Goal: Task Accomplishment & Management: Complete application form

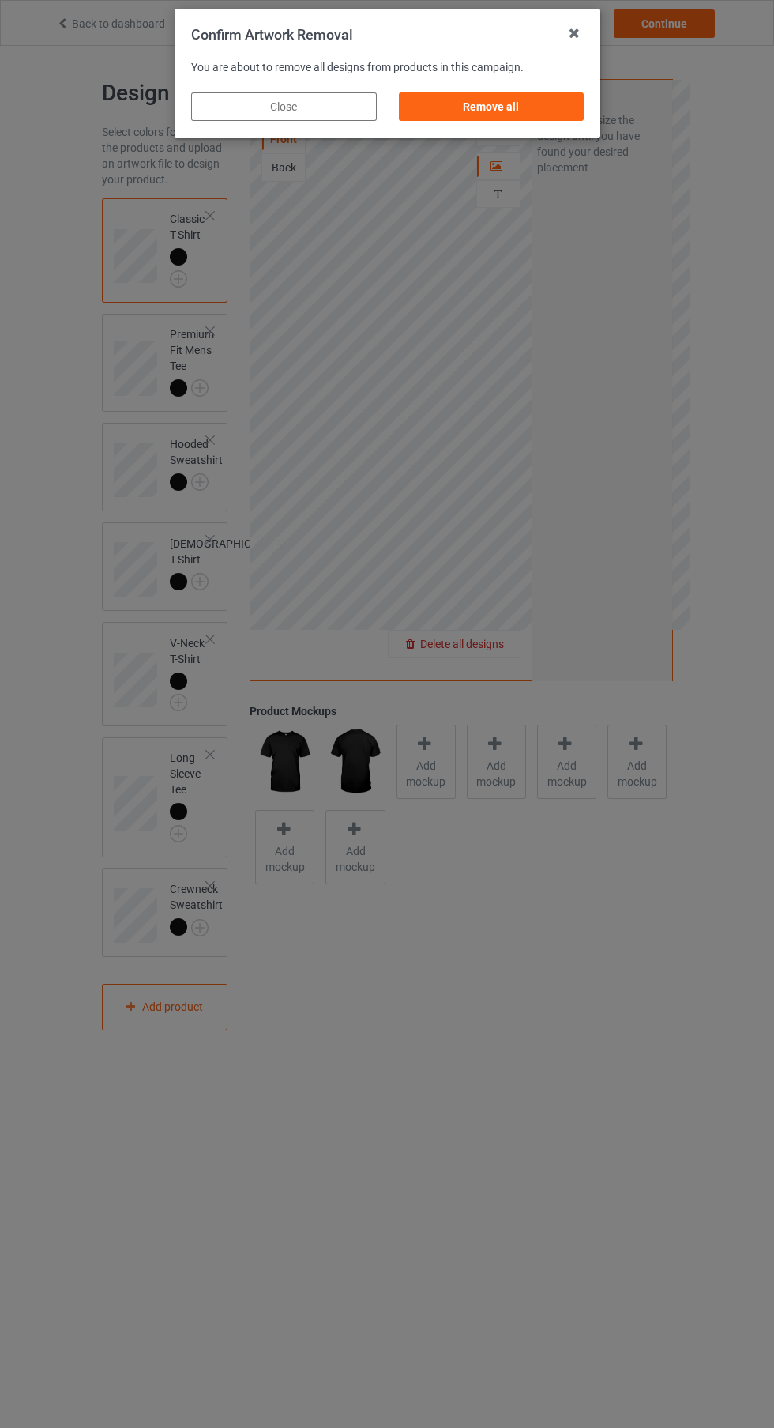
click at [514, 112] on div "Remove all" at bounding box center [491, 106] width 186 height 28
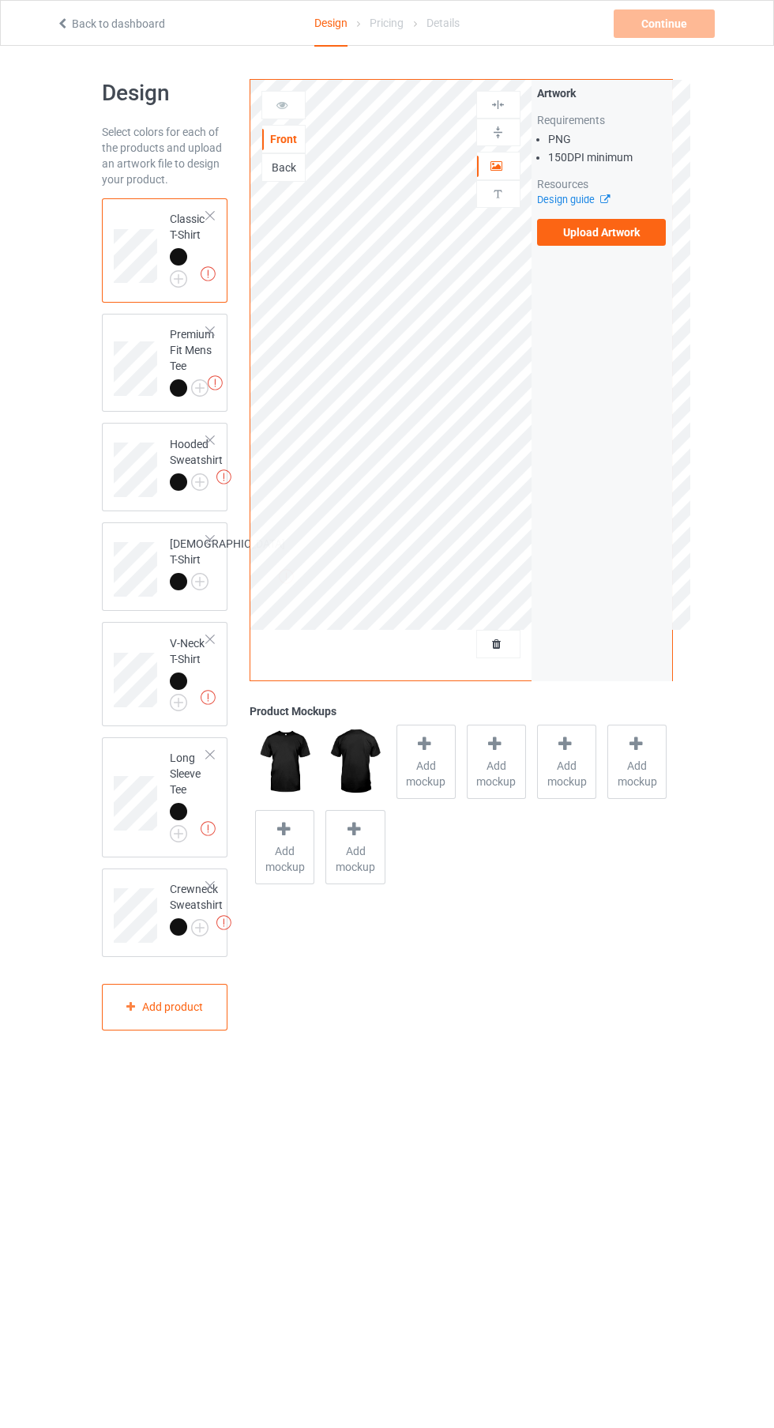
click at [654, 246] on label "Upload Artwork" at bounding box center [602, 232] width 130 height 27
click at [0, 0] on input "Upload Artwork" at bounding box center [0, 0] width 0 height 0
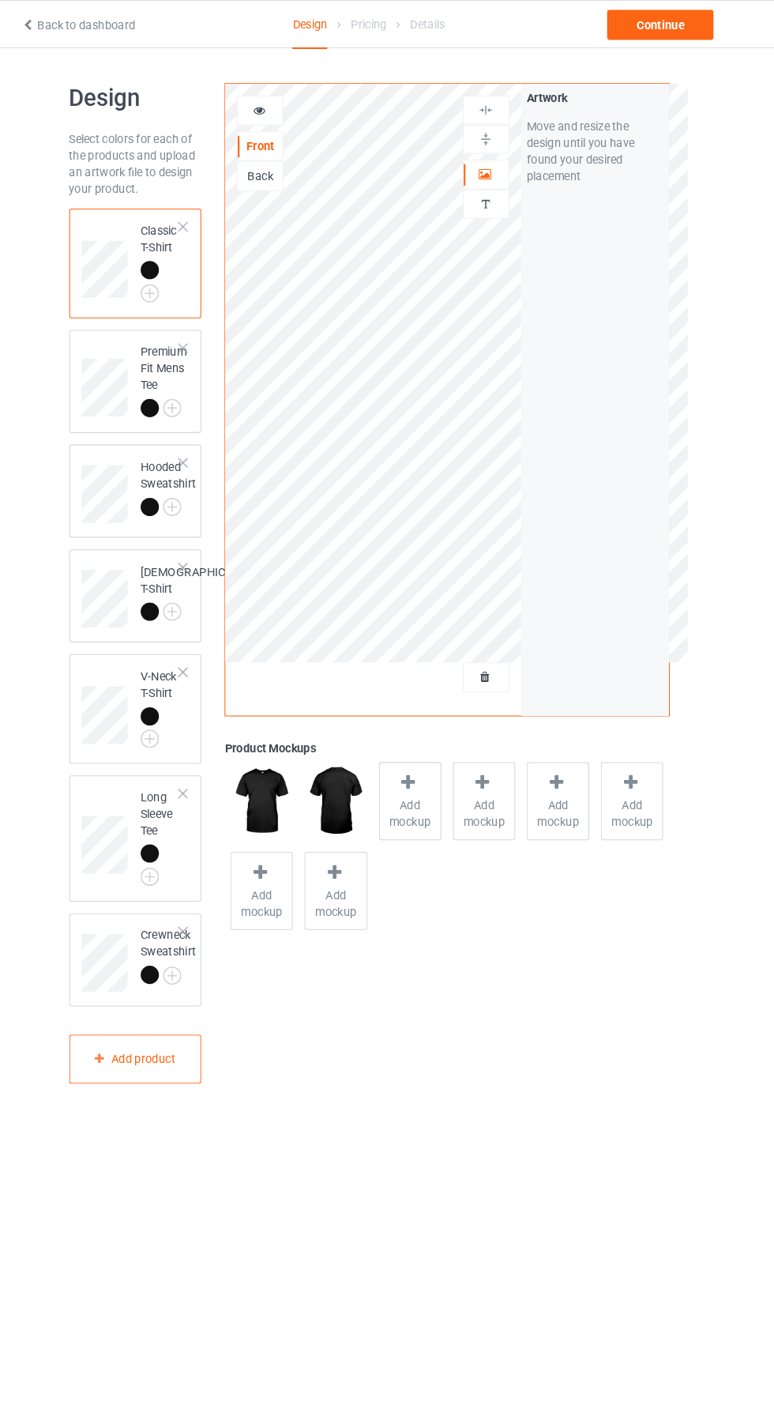
scroll to position [23, 0]
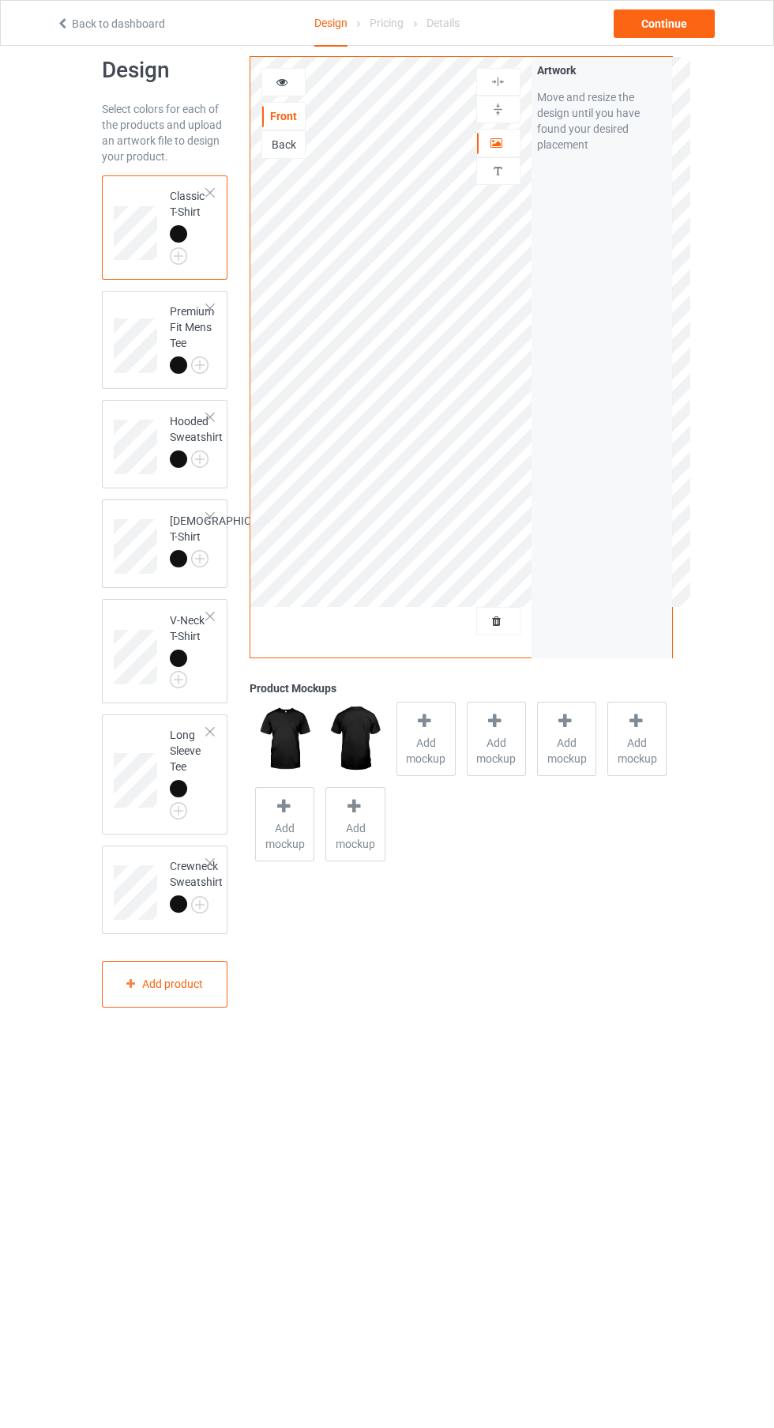
click at [446, 755] on span "Add mockup" at bounding box center [427, 751] width 58 height 32
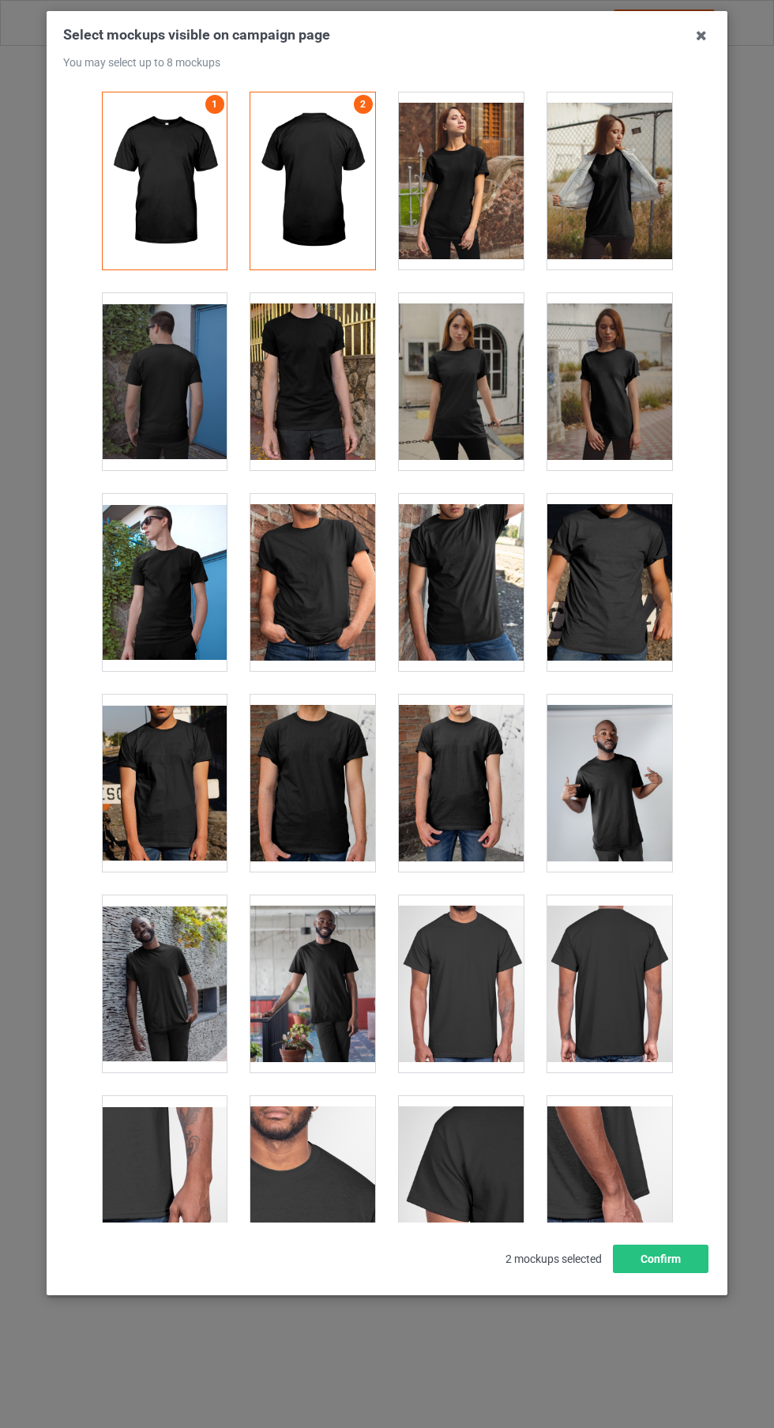
click at [618, 415] on div at bounding box center [610, 381] width 125 height 177
click at [631, 168] on div at bounding box center [610, 180] width 125 height 177
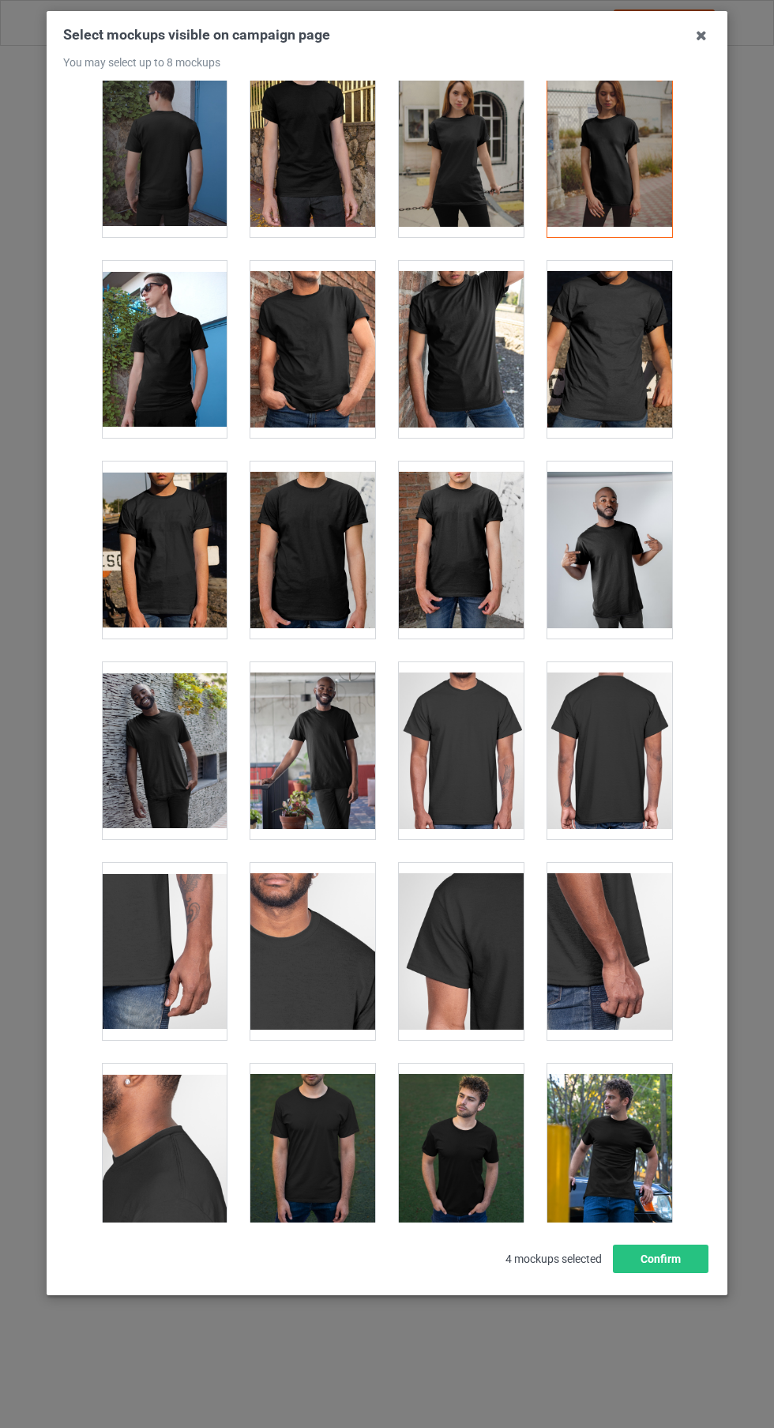
scroll to position [236, 0]
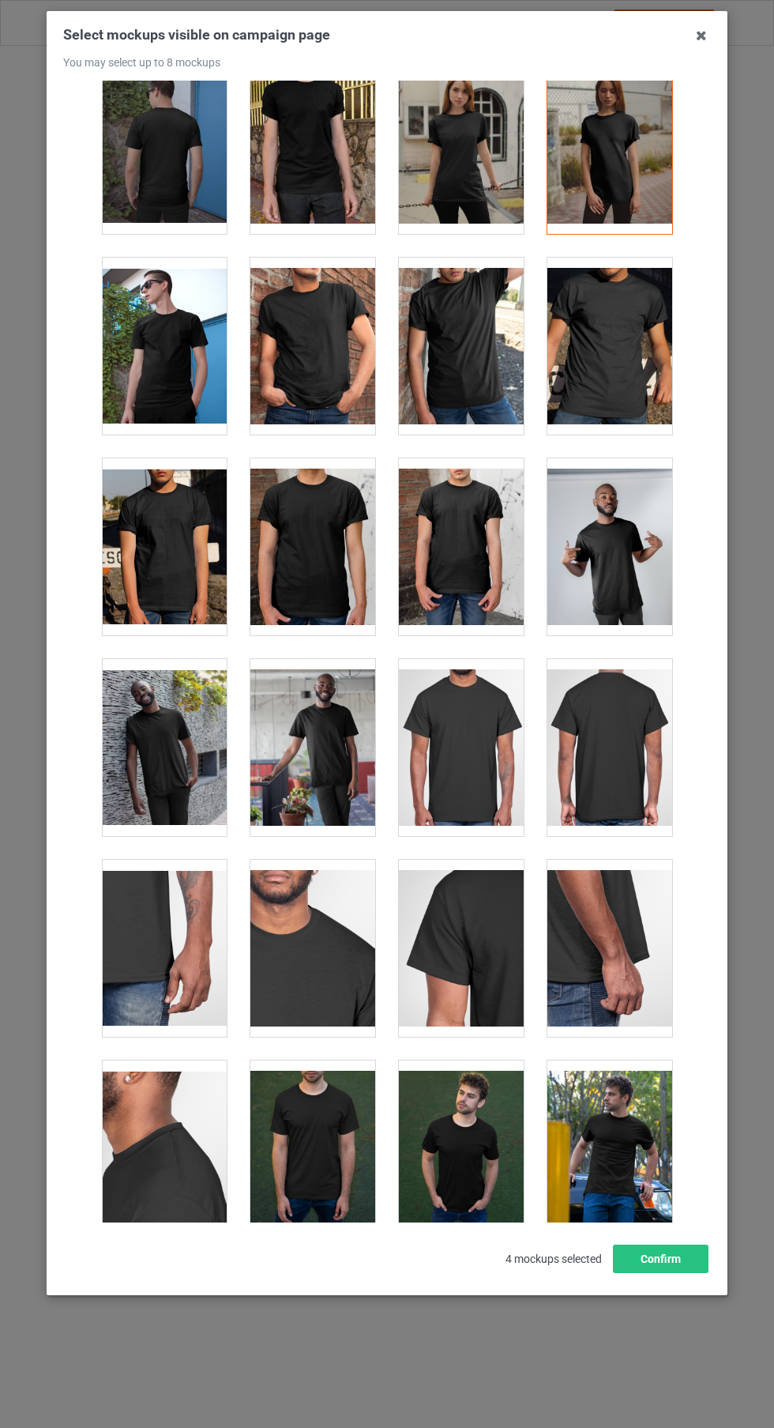
click at [332, 394] on div at bounding box center [313, 346] width 125 height 177
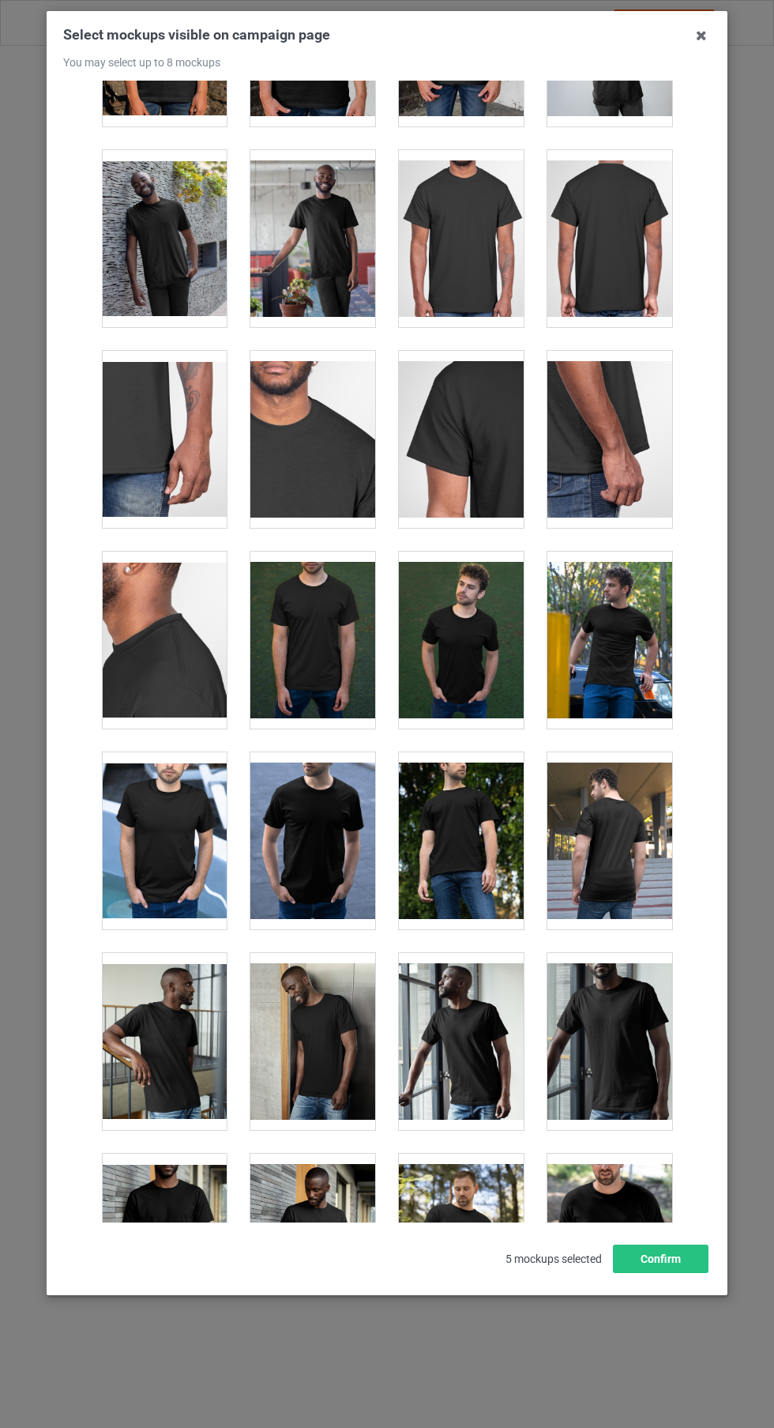
scroll to position [954, 0]
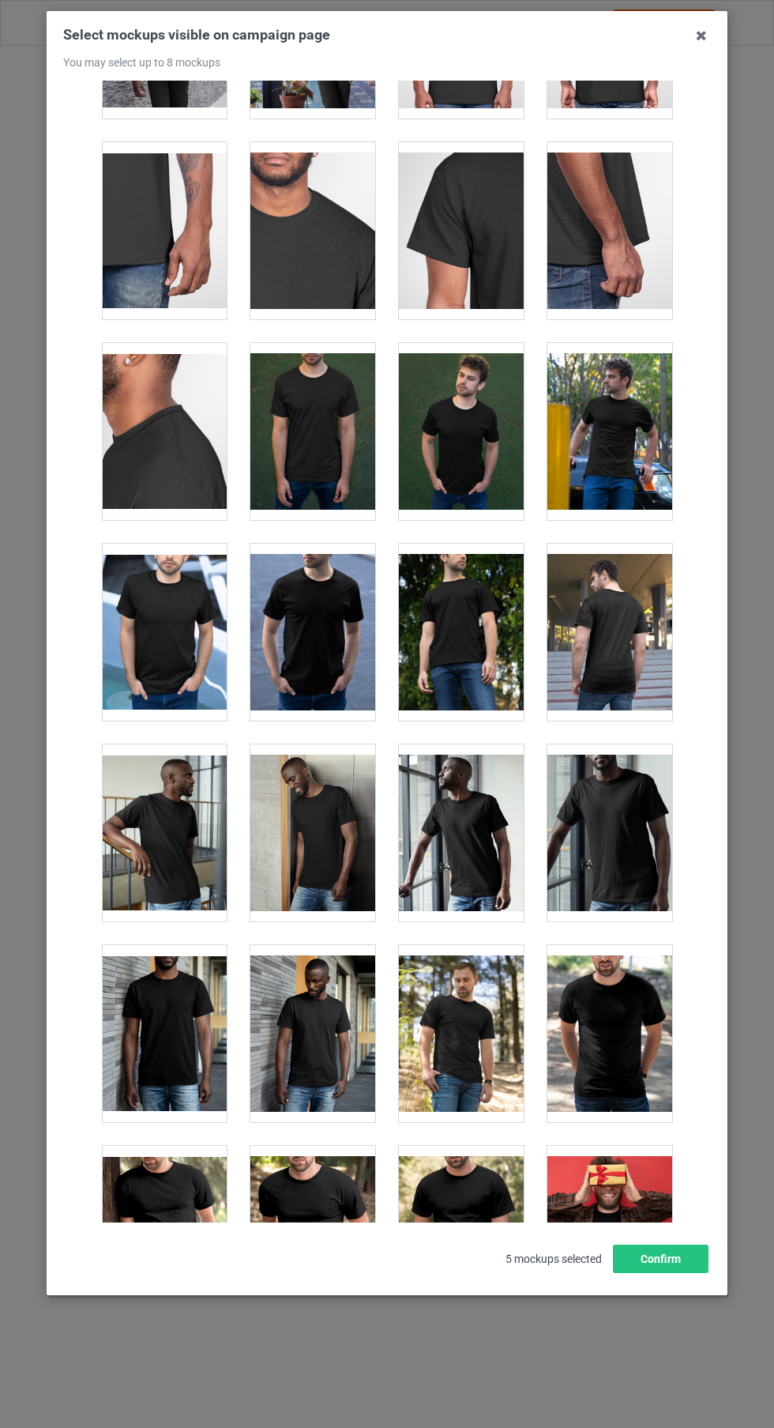
click at [626, 1248] on div at bounding box center [610, 1234] width 125 height 177
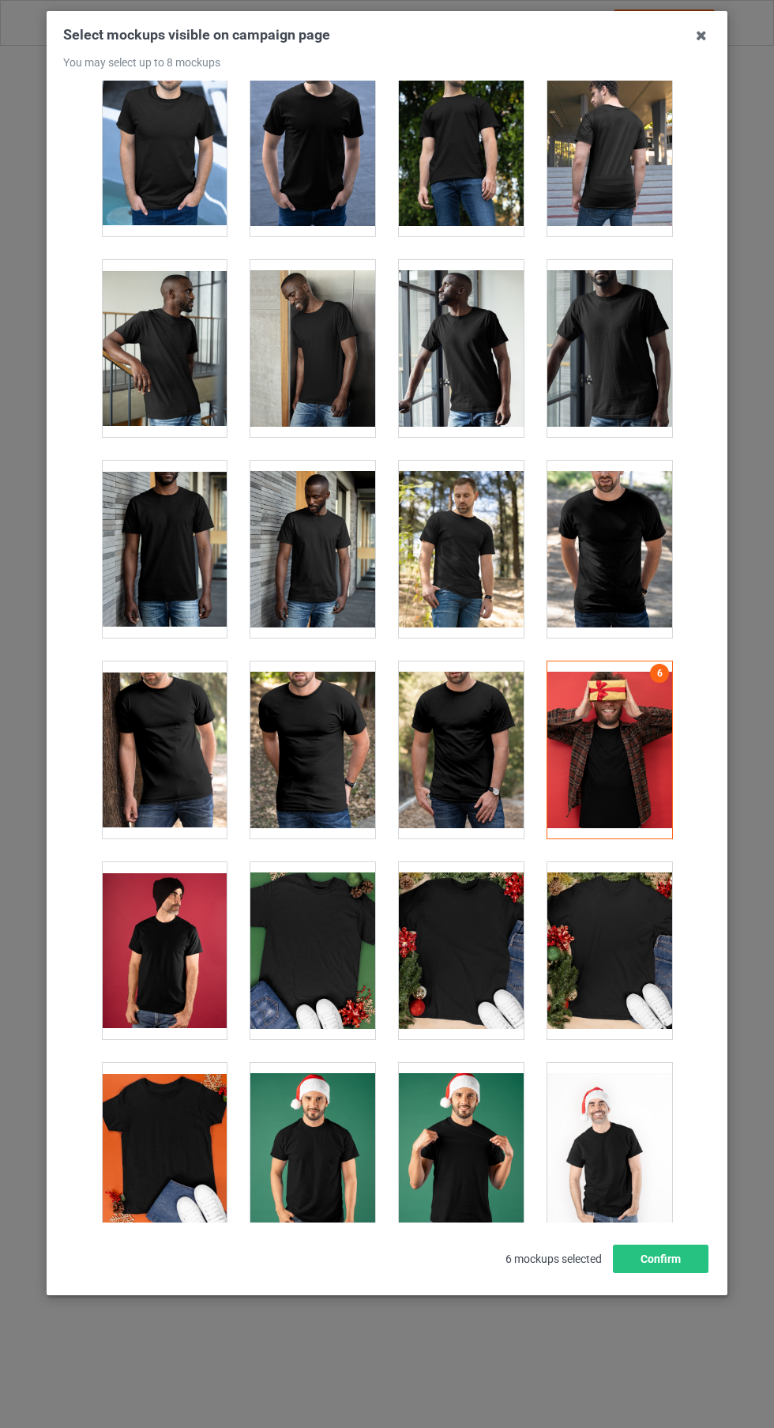
scroll to position [1662, 0]
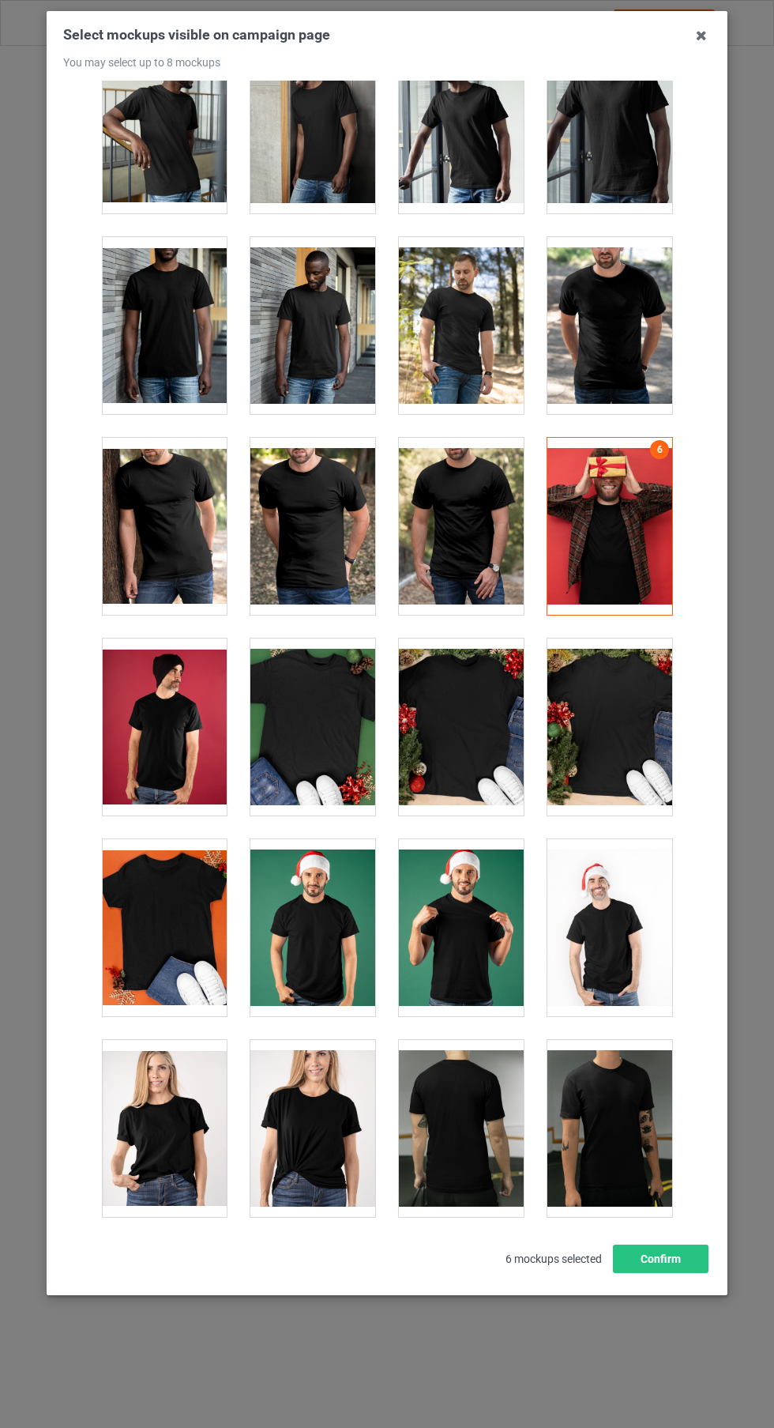
click at [616, 755] on div at bounding box center [610, 727] width 125 height 177
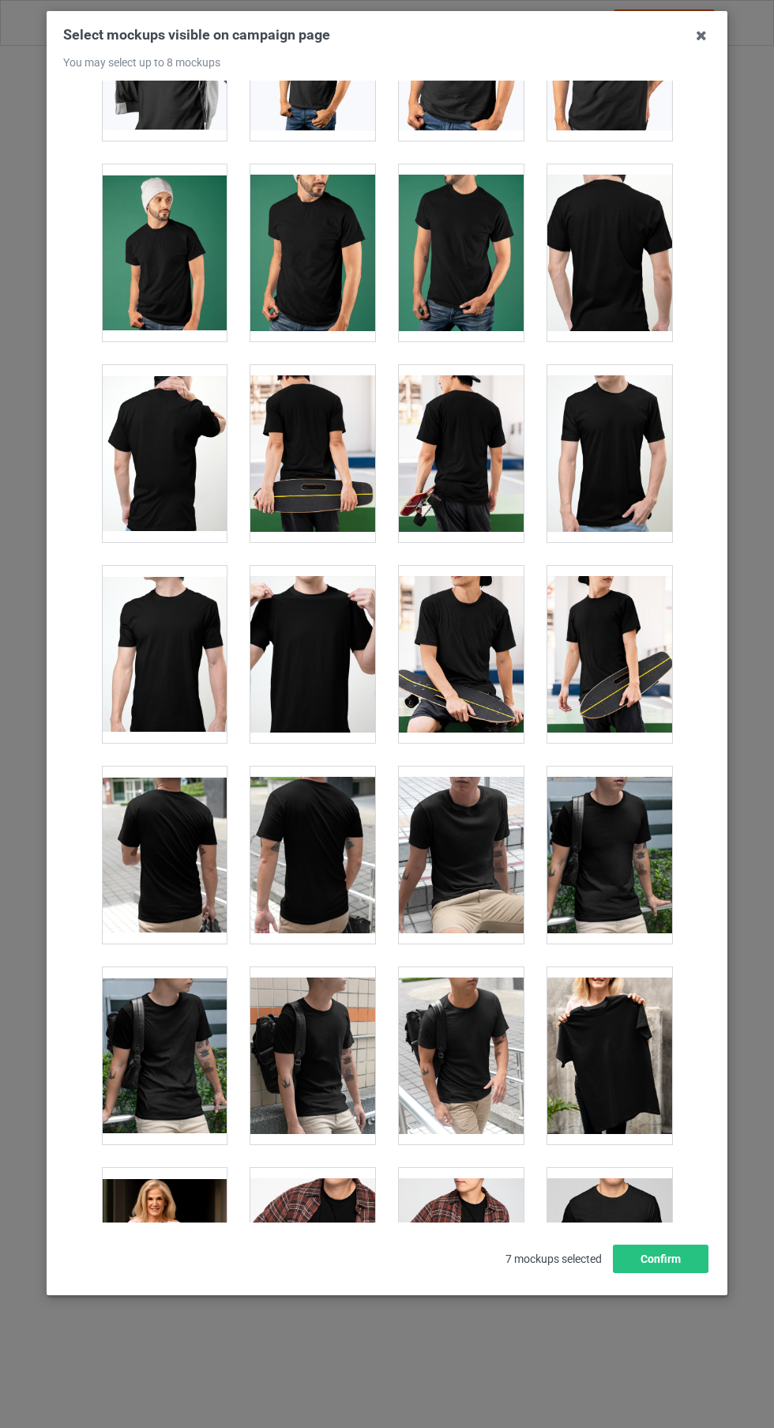
scroll to position [3667, 0]
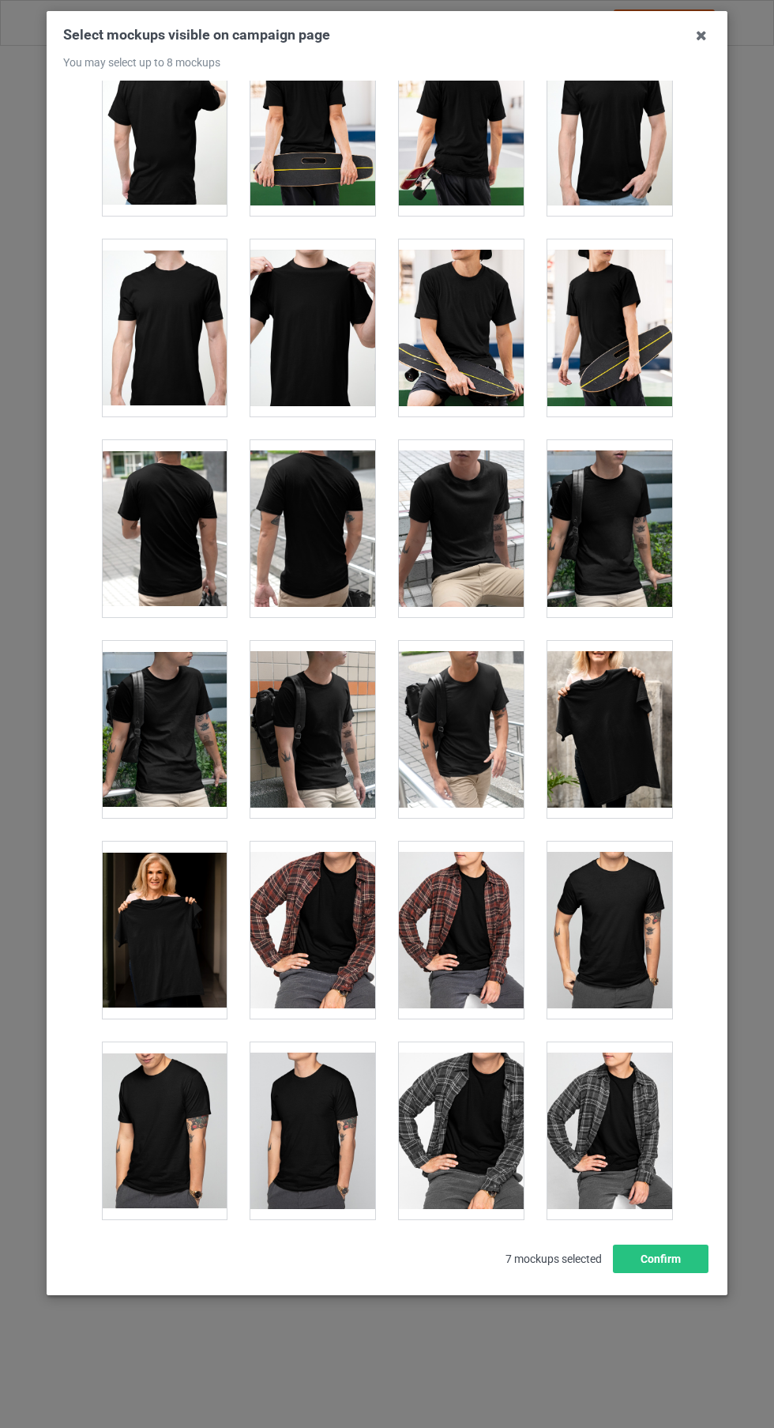
click at [138, 948] on div at bounding box center [164, 930] width 125 height 177
click at [674, 1273] on button "Confirm" at bounding box center [661, 1259] width 96 height 28
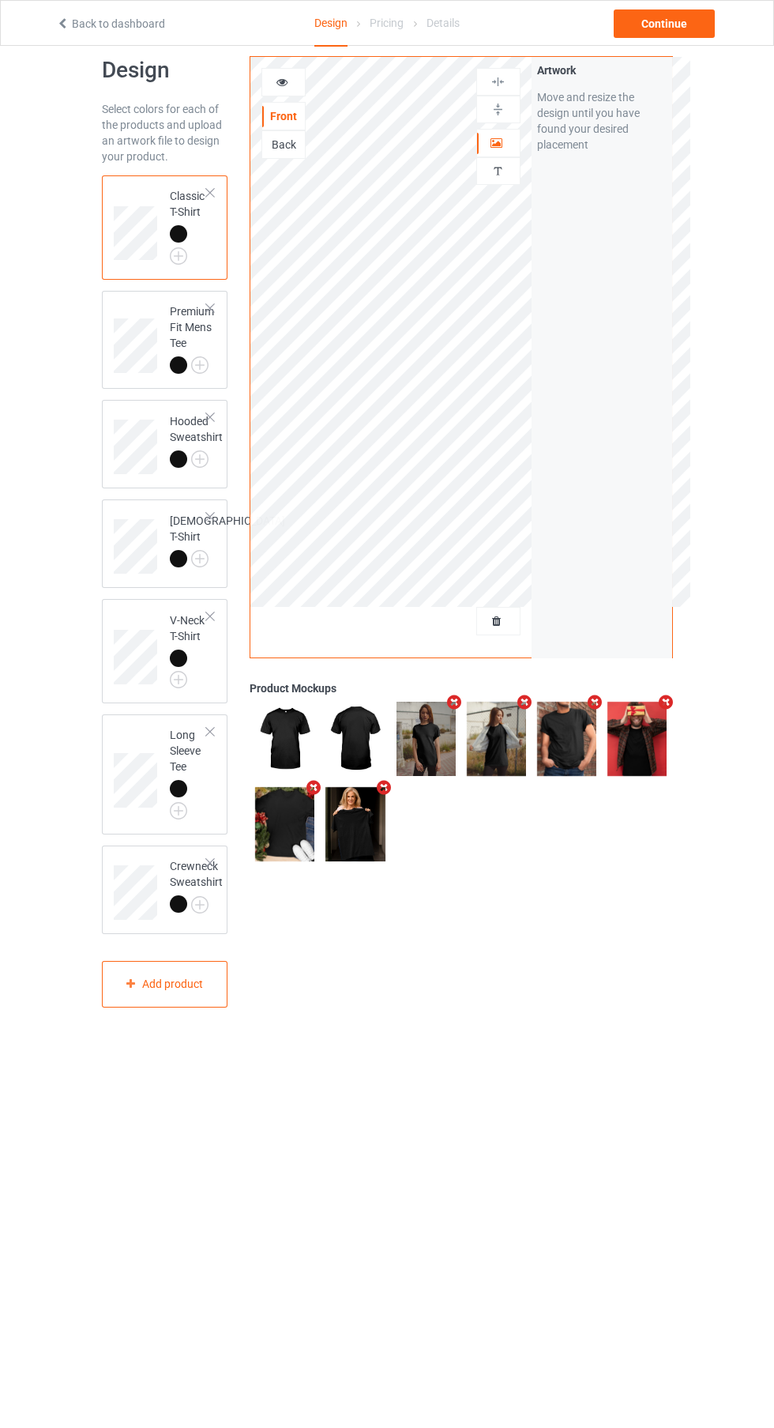
click at [513, 120] on div at bounding box center [499, 110] width 44 height 28
click at [507, 147] on div at bounding box center [498, 143] width 43 height 16
click at [513, 126] on div "Artwork Personalized text" at bounding box center [499, 129] width 44 height 122
click at [511, 117] on div at bounding box center [499, 110] width 44 height 28
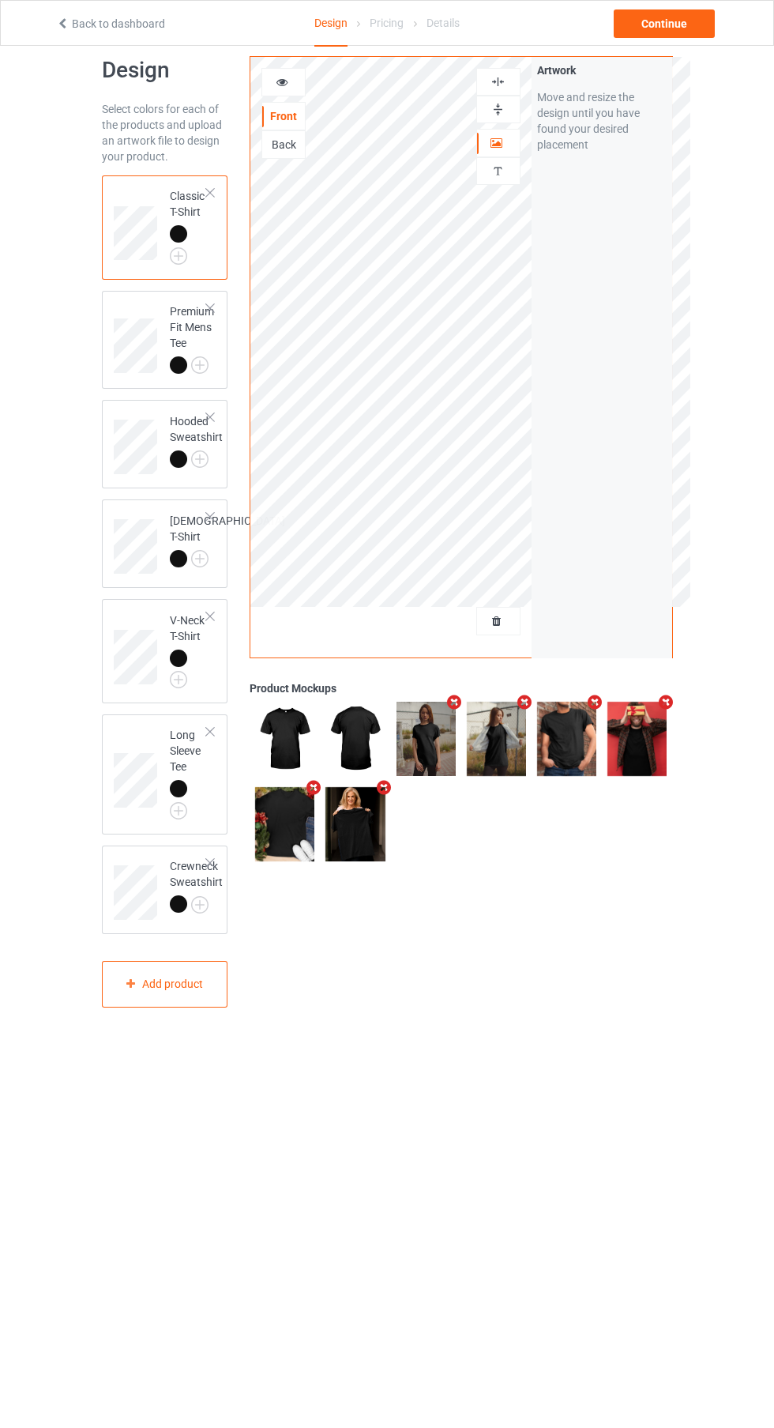
click at [507, 85] on div at bounding box center [498, 81] width 43 height 15
click at [674, 27] on div "Continue" at bounding box center [664, 23] width 101 height 28
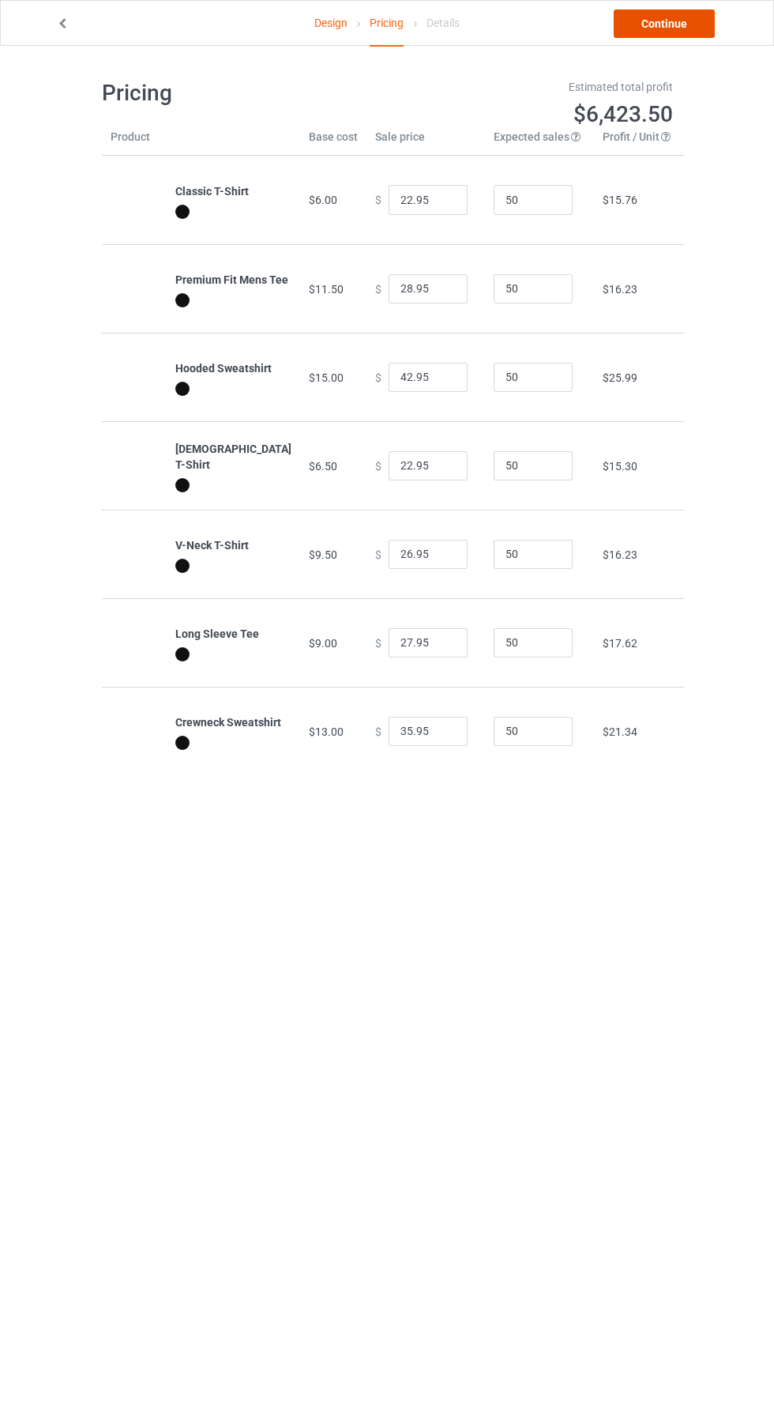
click at [694, 30] on link "Continue" at bounding box center [664, 23] width 101 height 28
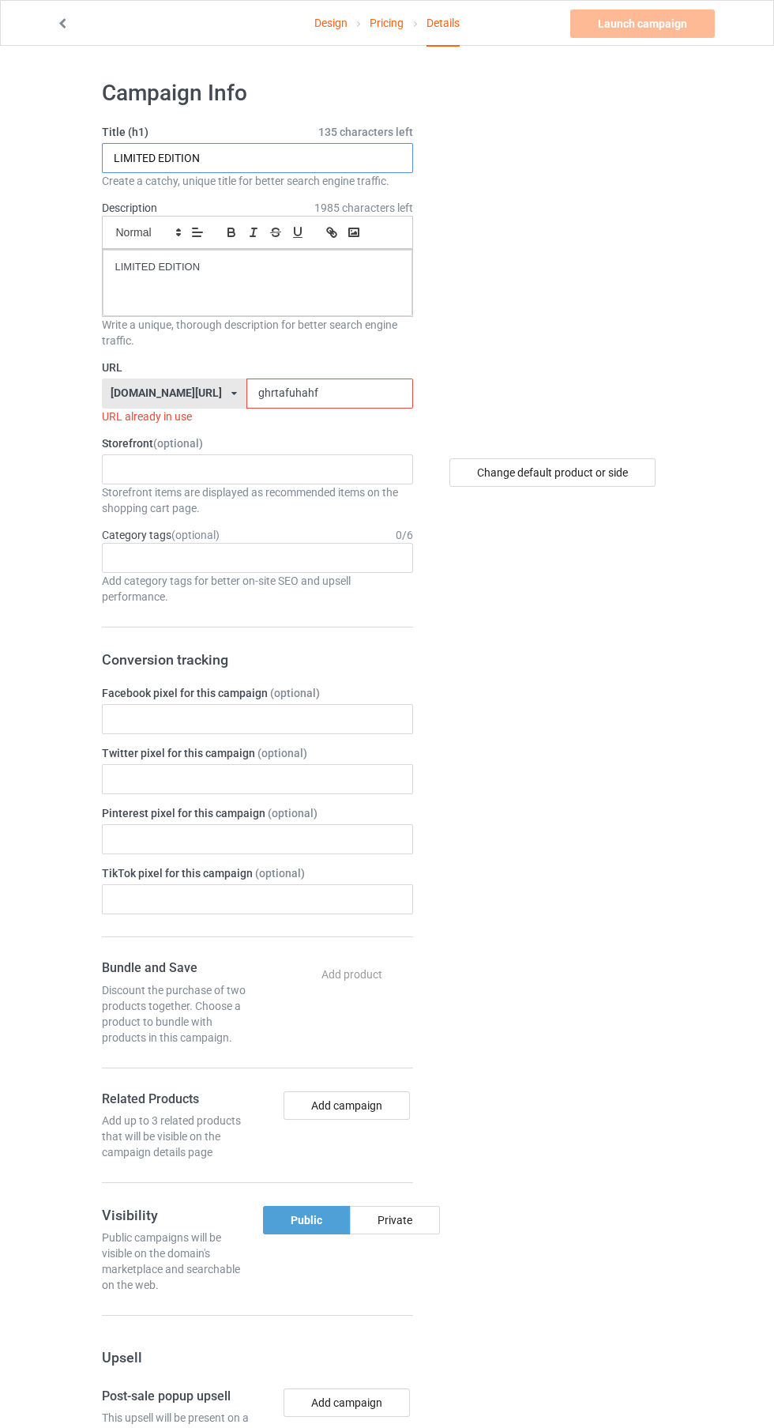
click at [329, 158] on input "LIMITED EDITION" at bounding box center [257, 158] width 311 height 30
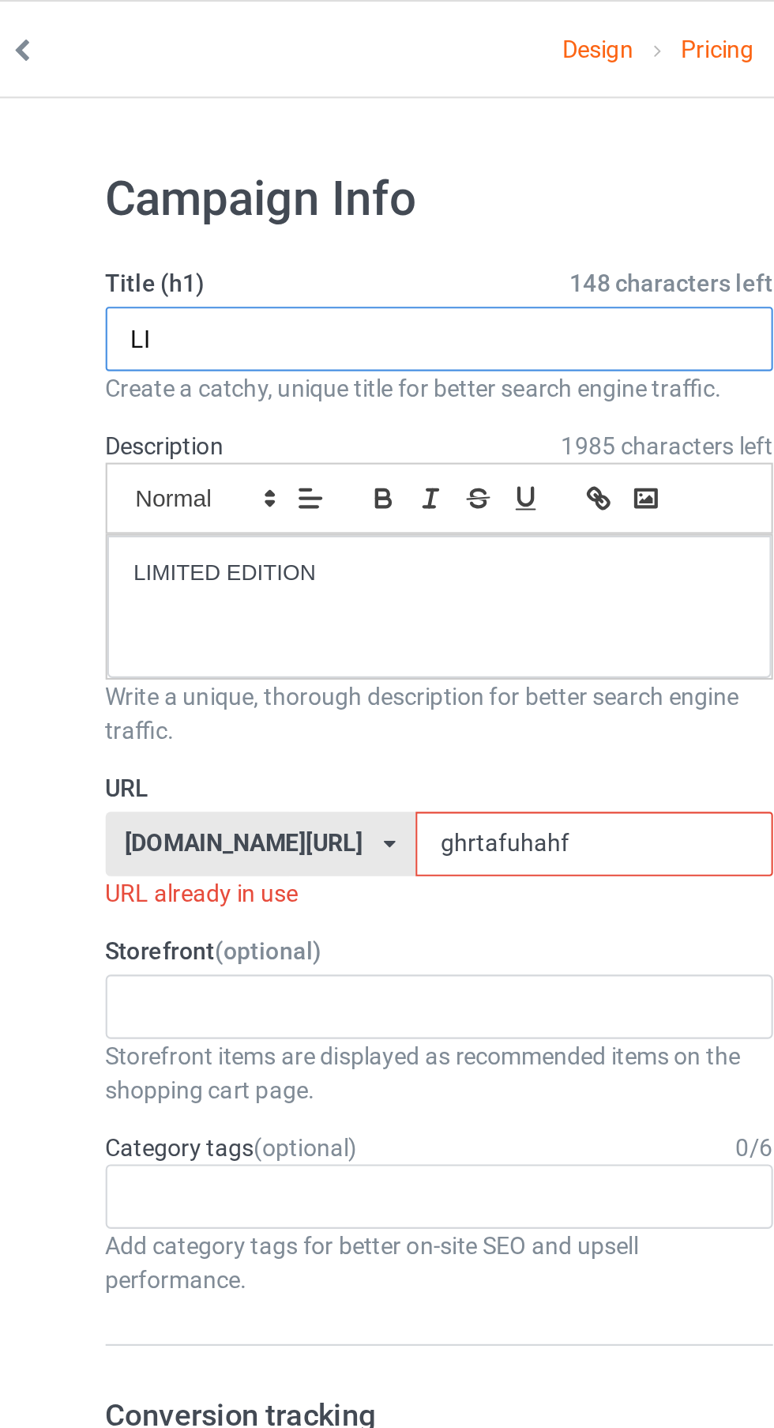
type input "L"
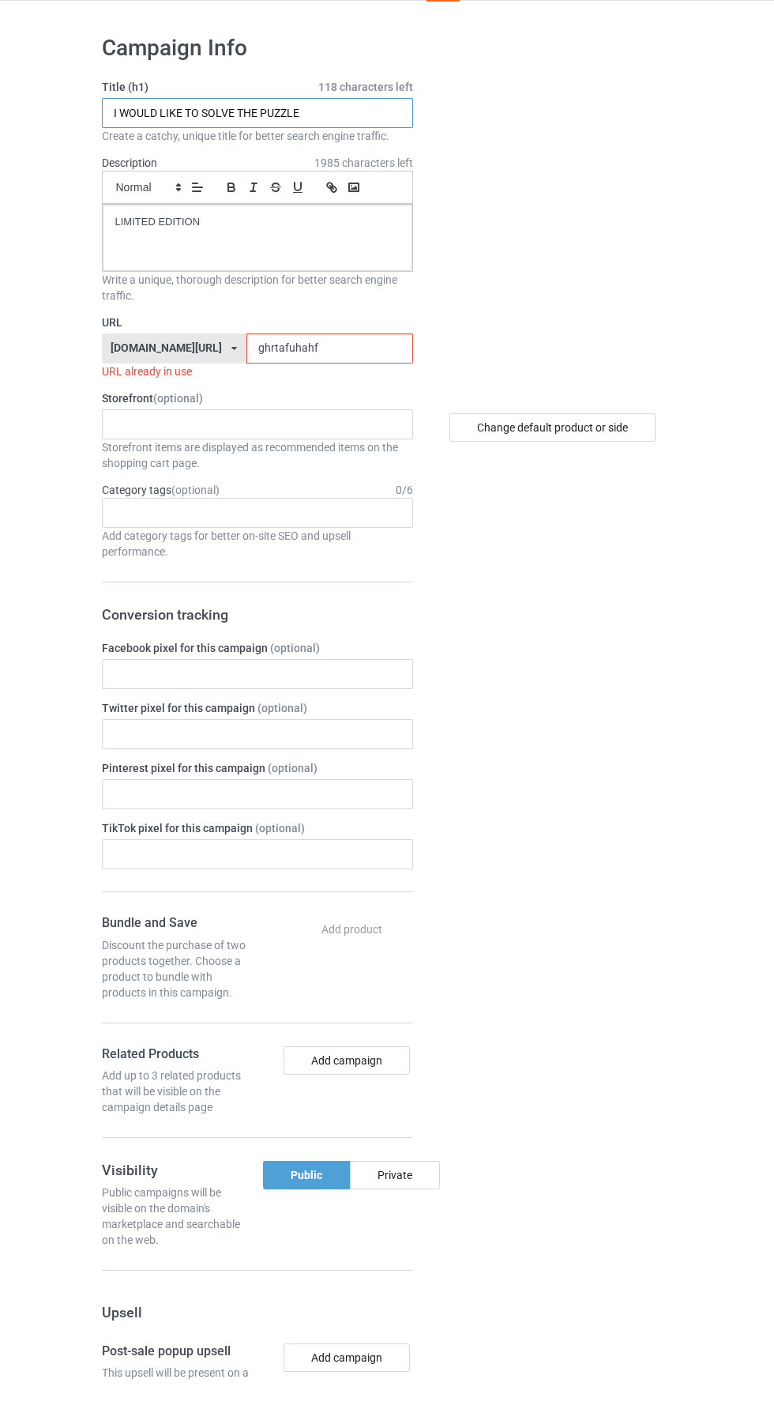
type input "I WOULD LIKE TO SOLVE THE PUZZLE"
click at [335, 367] on label "URL" at bounding box center [257, 368] width 311 height 16
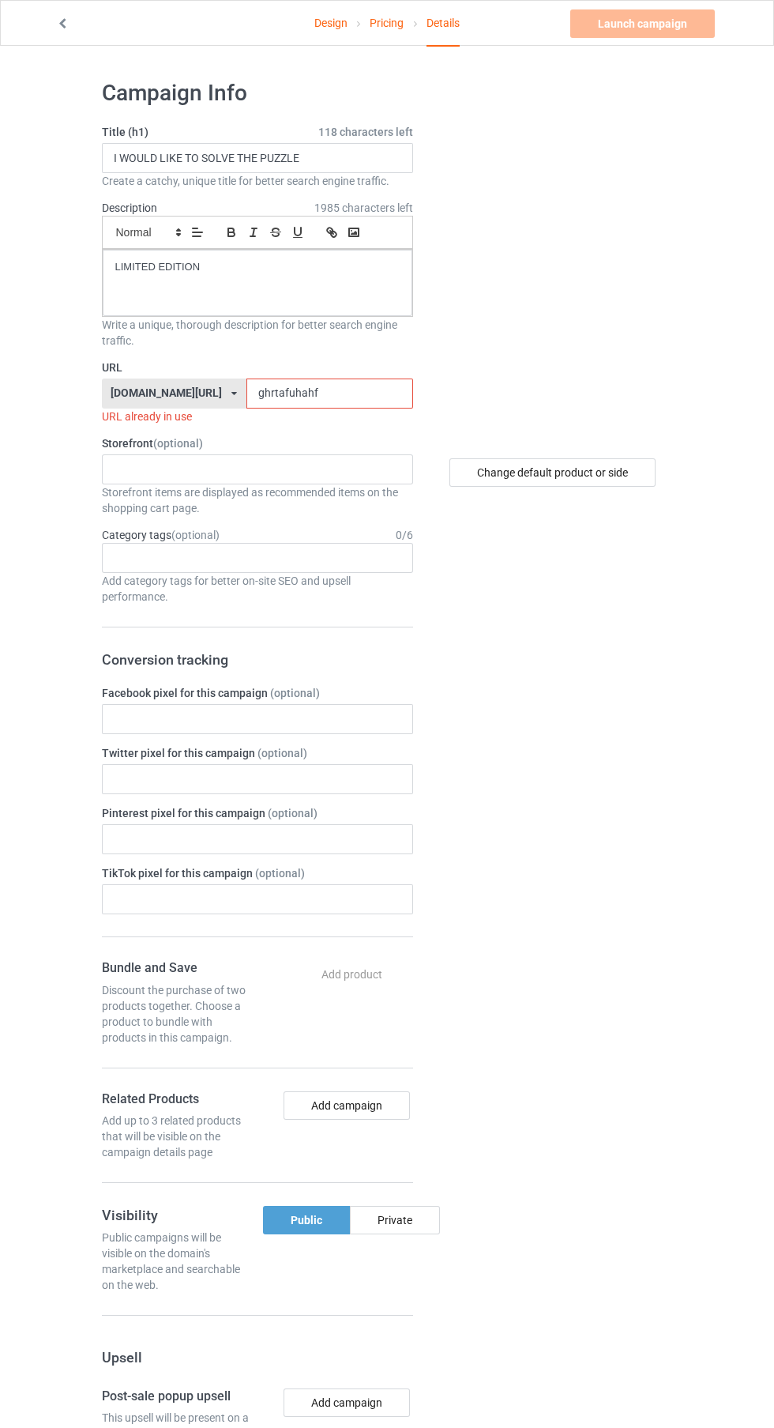
click at [266, 393] on input "ghrtafuhahf" at bounding box center [330, 394] width 167 height 30
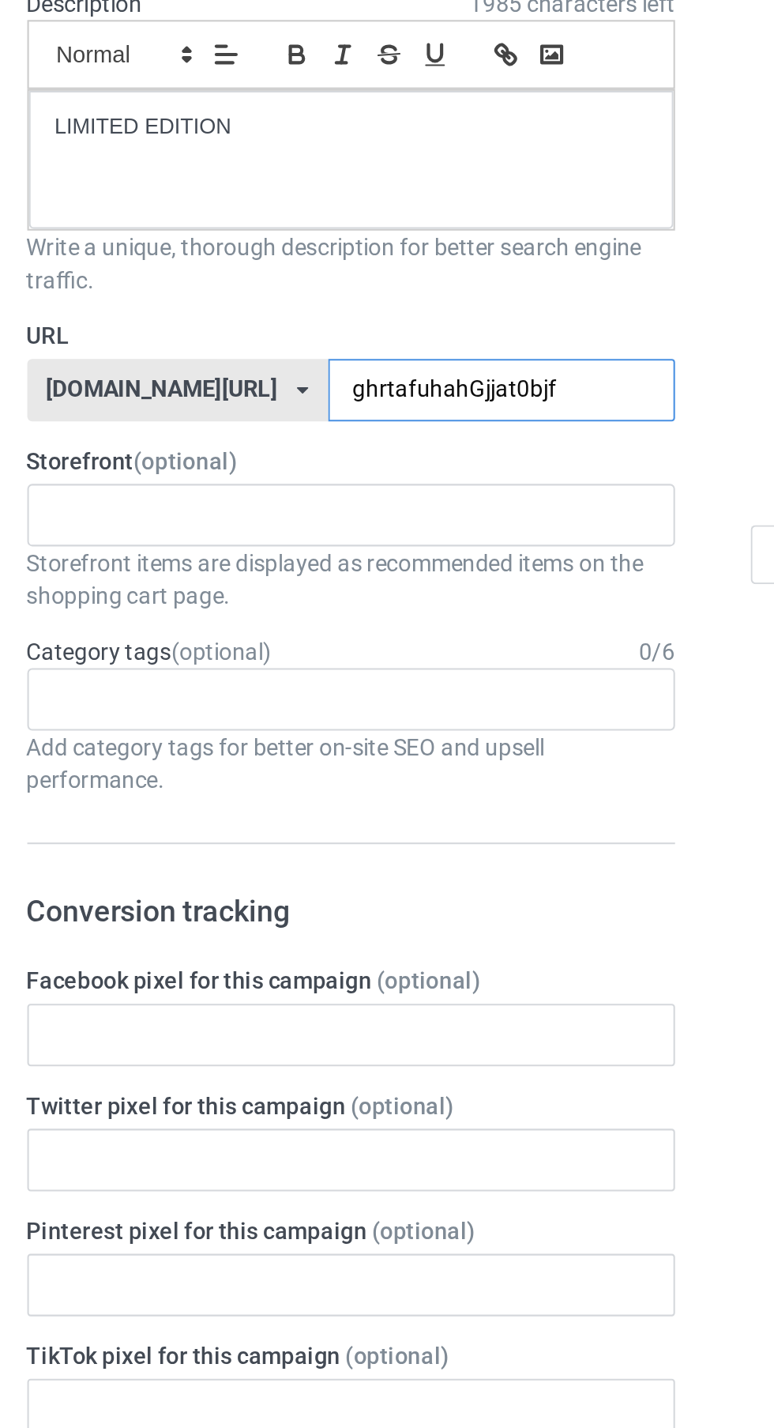
type input "ghrtafuhahGjjat0bjsf"
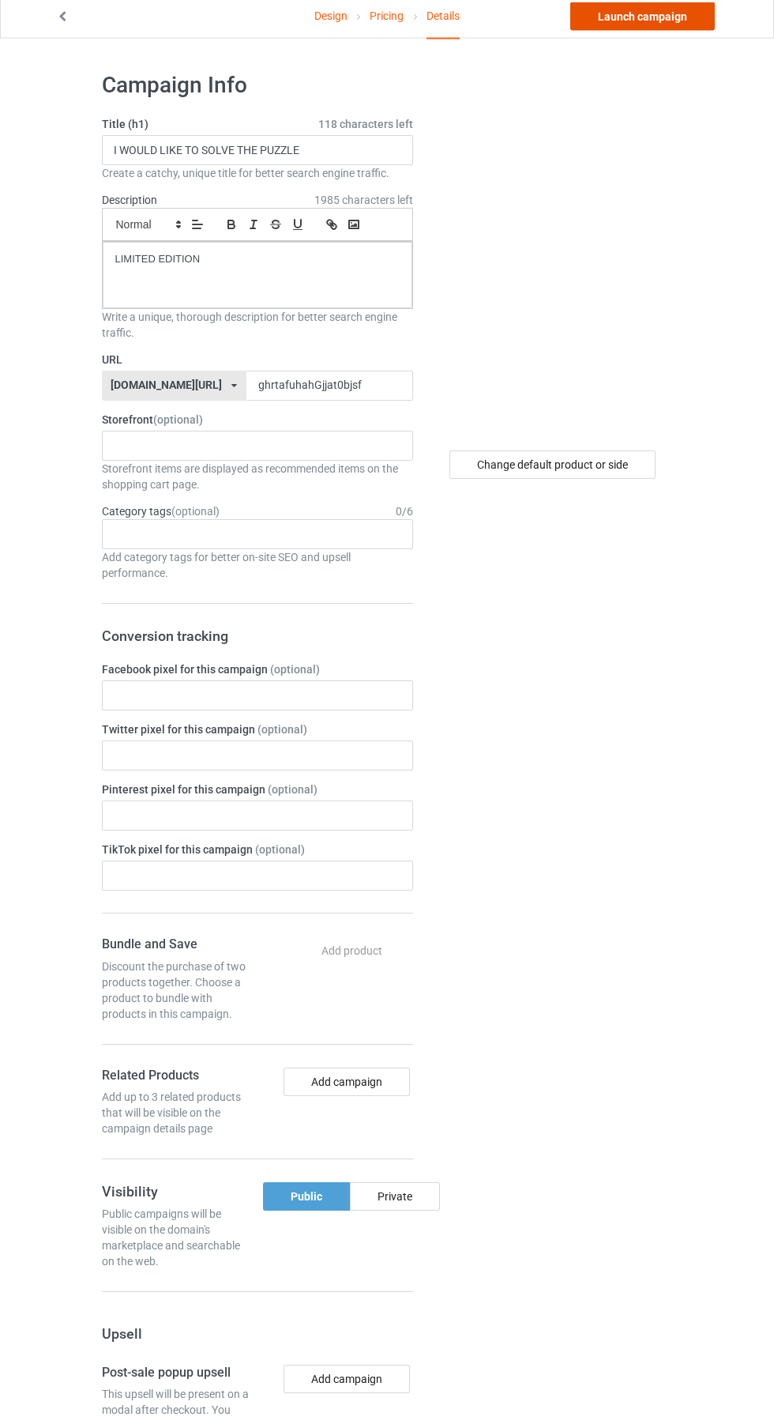
click at [673, 21] on link "Launch campaign" at bounding box center [643, 23] width 145 height 28
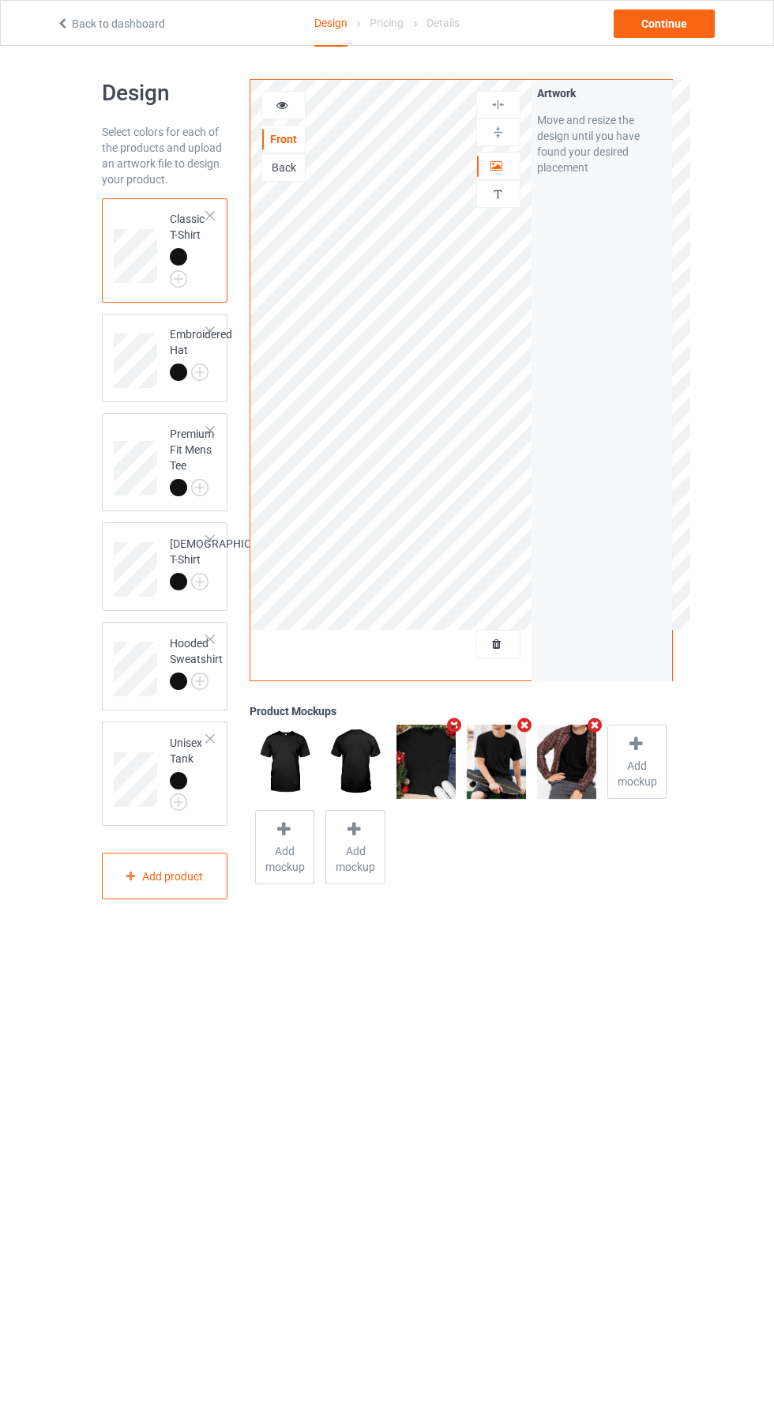
click at [502, 93] on div at bounding box center [499, 105] width 44 height 28
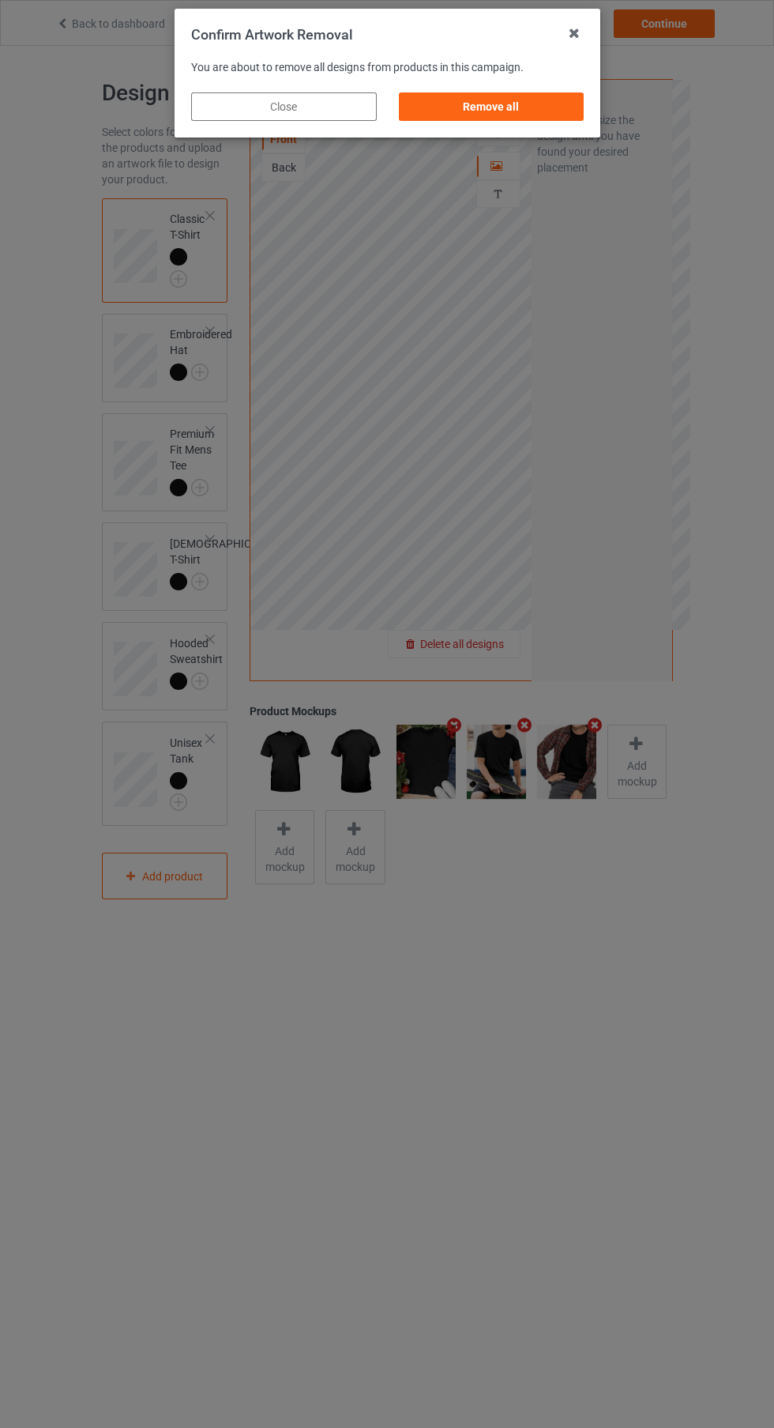
click at [520, 102] on div "Remove all" at bounding box center [491, 106] width 186 height 28
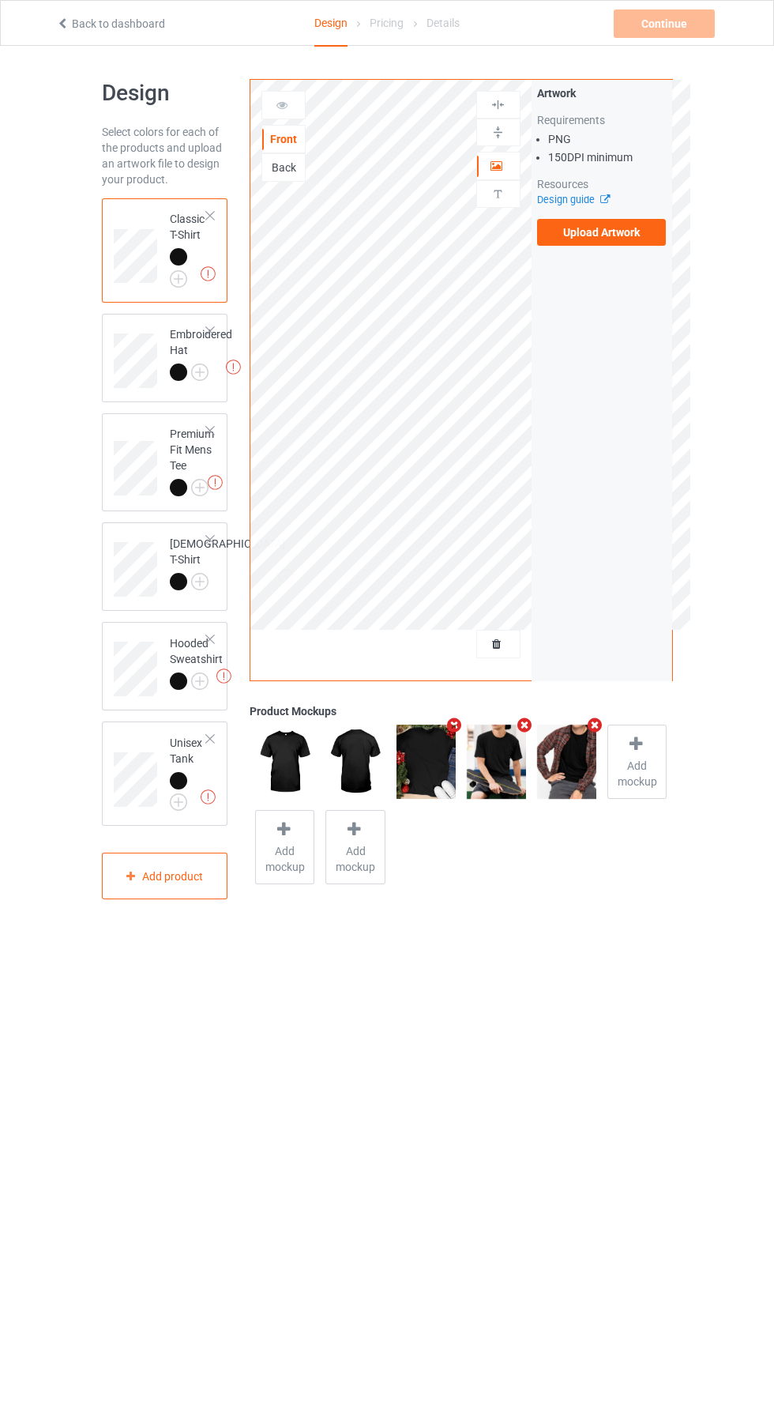
click at [628, 243] on label "Upload Artwork" at bounding box center [602, 232] width 130 height 27
click at [0, 0] on input "Upload Artwork" at bounding box center [0, 0] width 0 height 0
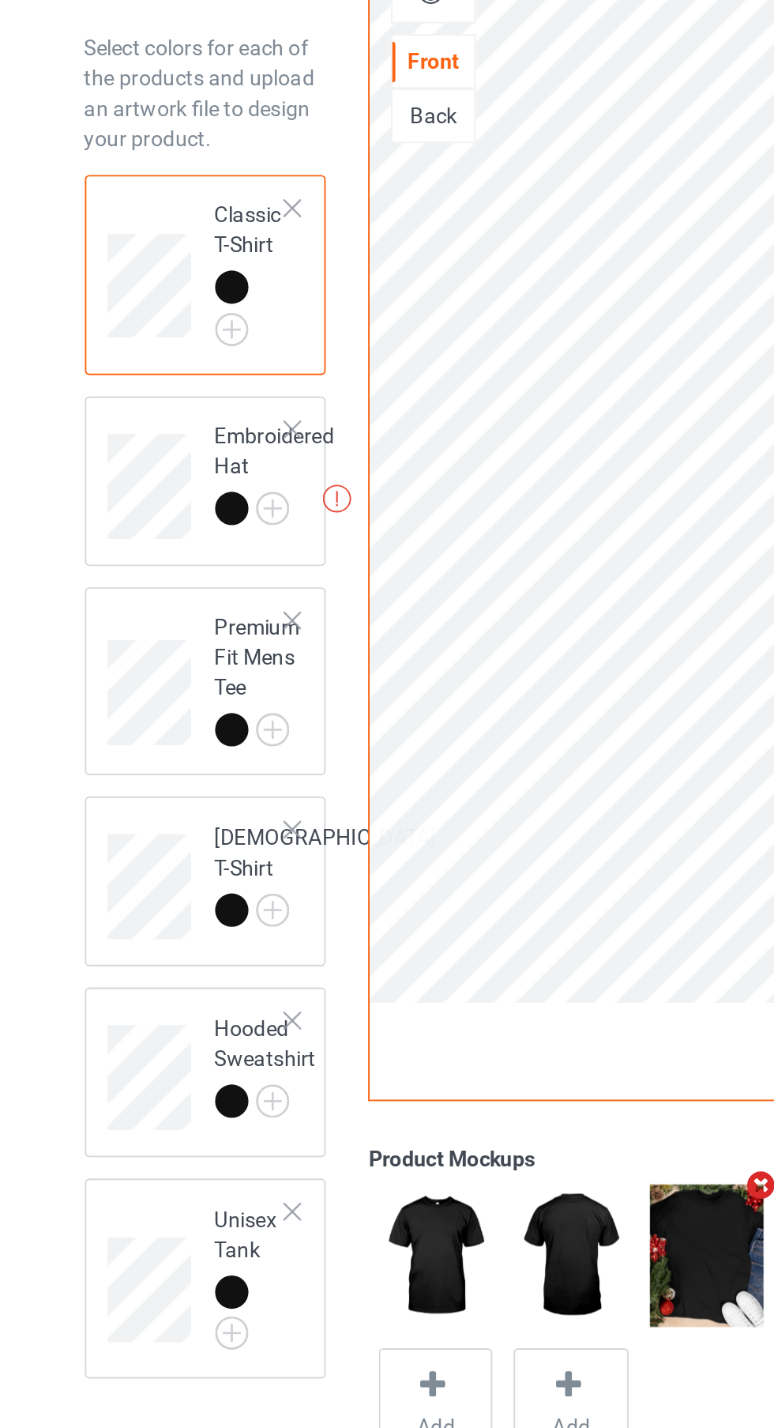
click at [210, 328] on div at bounding box center [210, 331] width 11 height 11
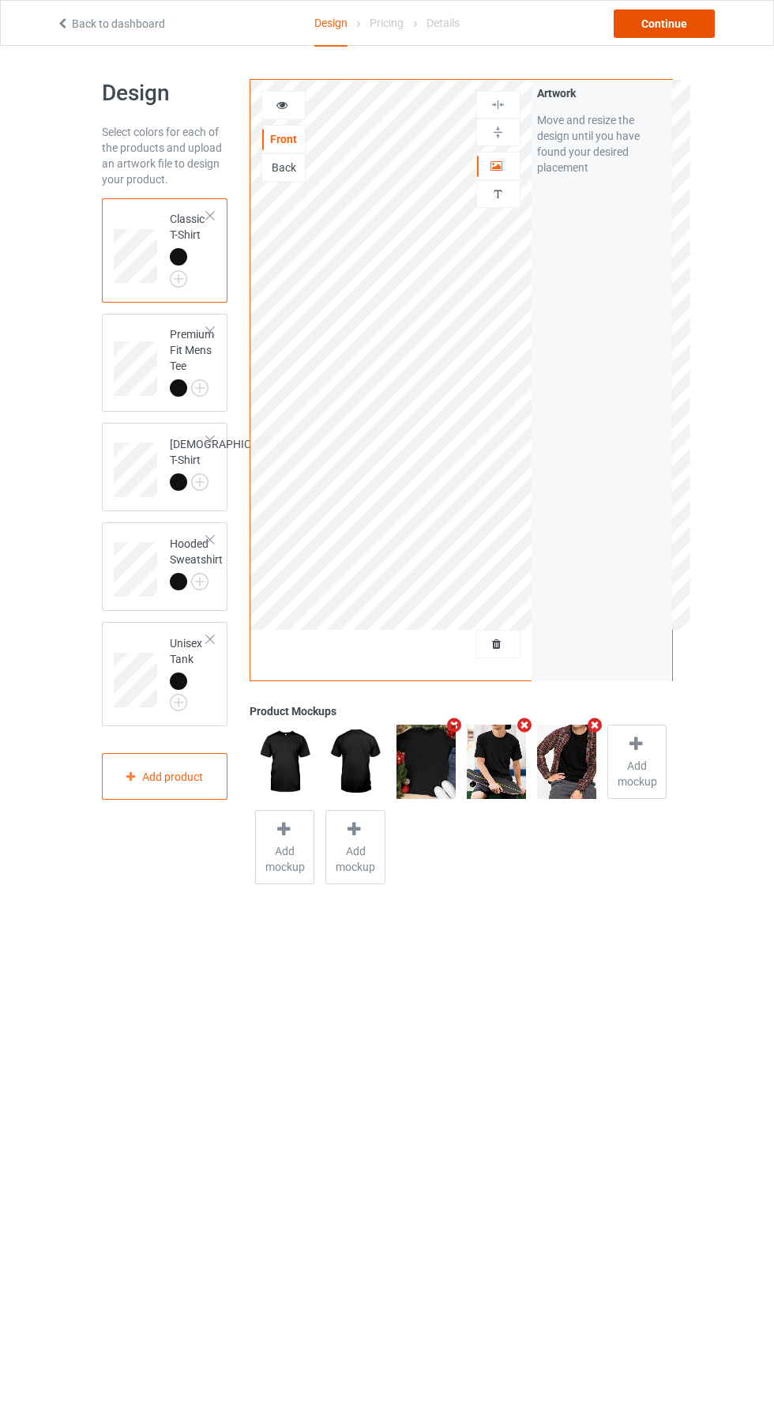
click at [707, 24] on div "Continue" at bounding box center [664, 23] width 101 height 28
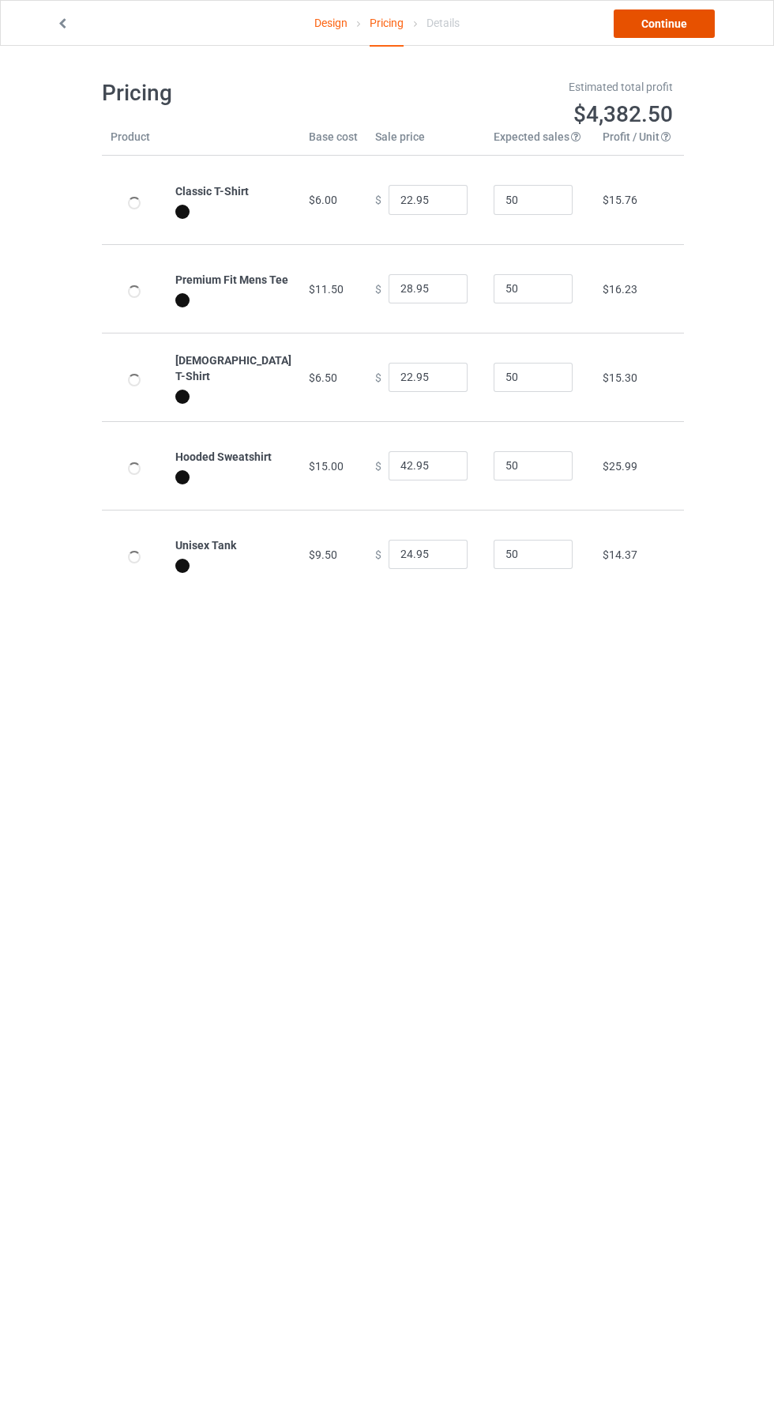
click at [692, 17] on link "Continue" at bounding box center [664, 23] width 101 height 28
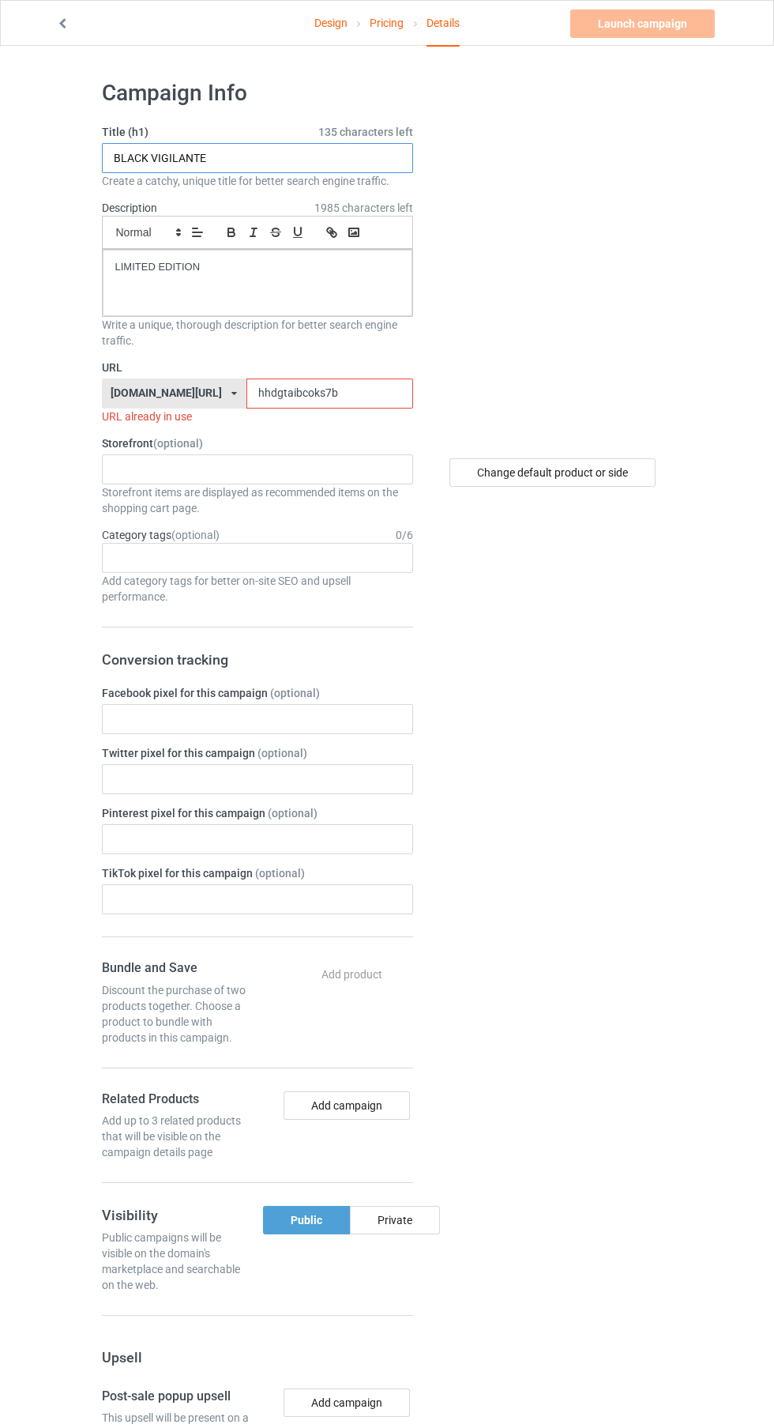
click at [242, 158] on input "BLACK VIGILANTE" at bounding box center [257, 158] width 311 height 30
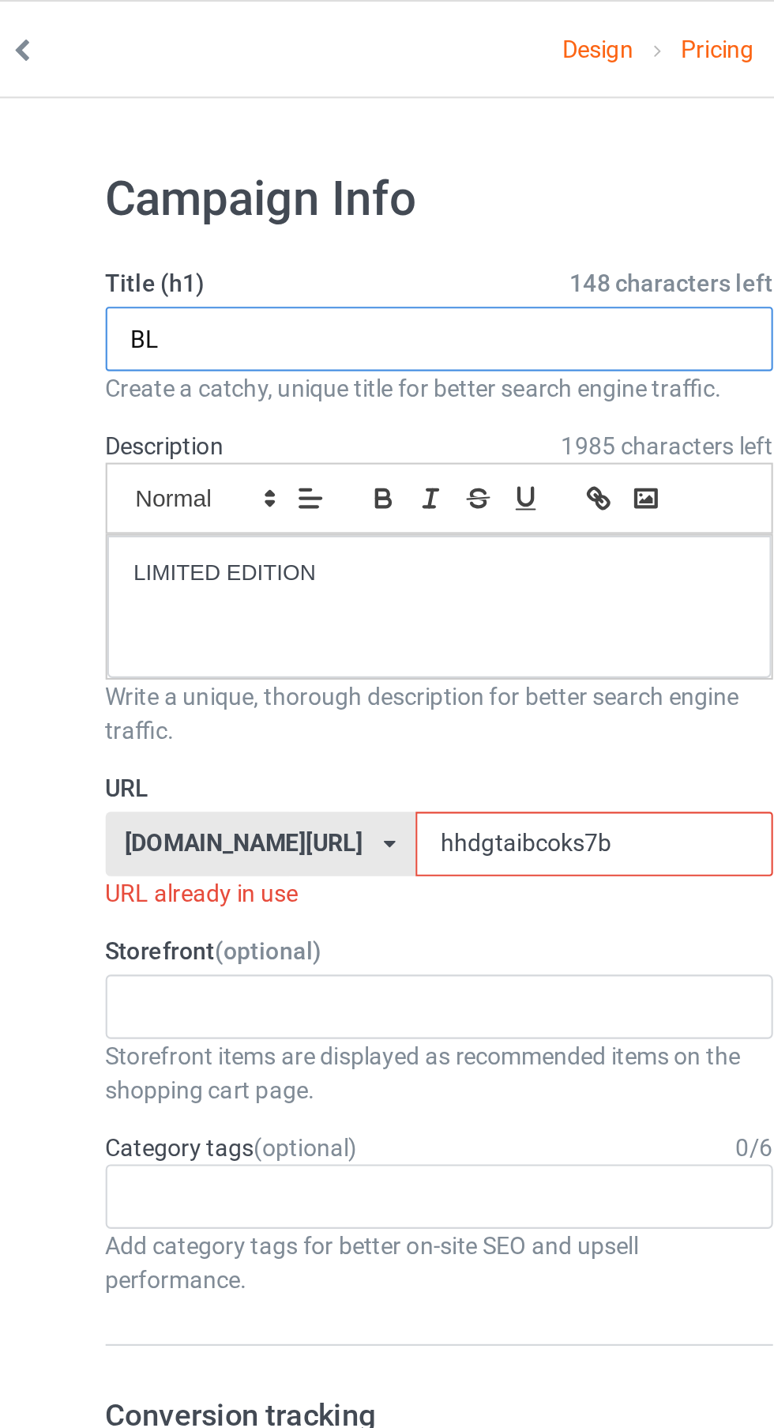
type input "B"
type input "L"
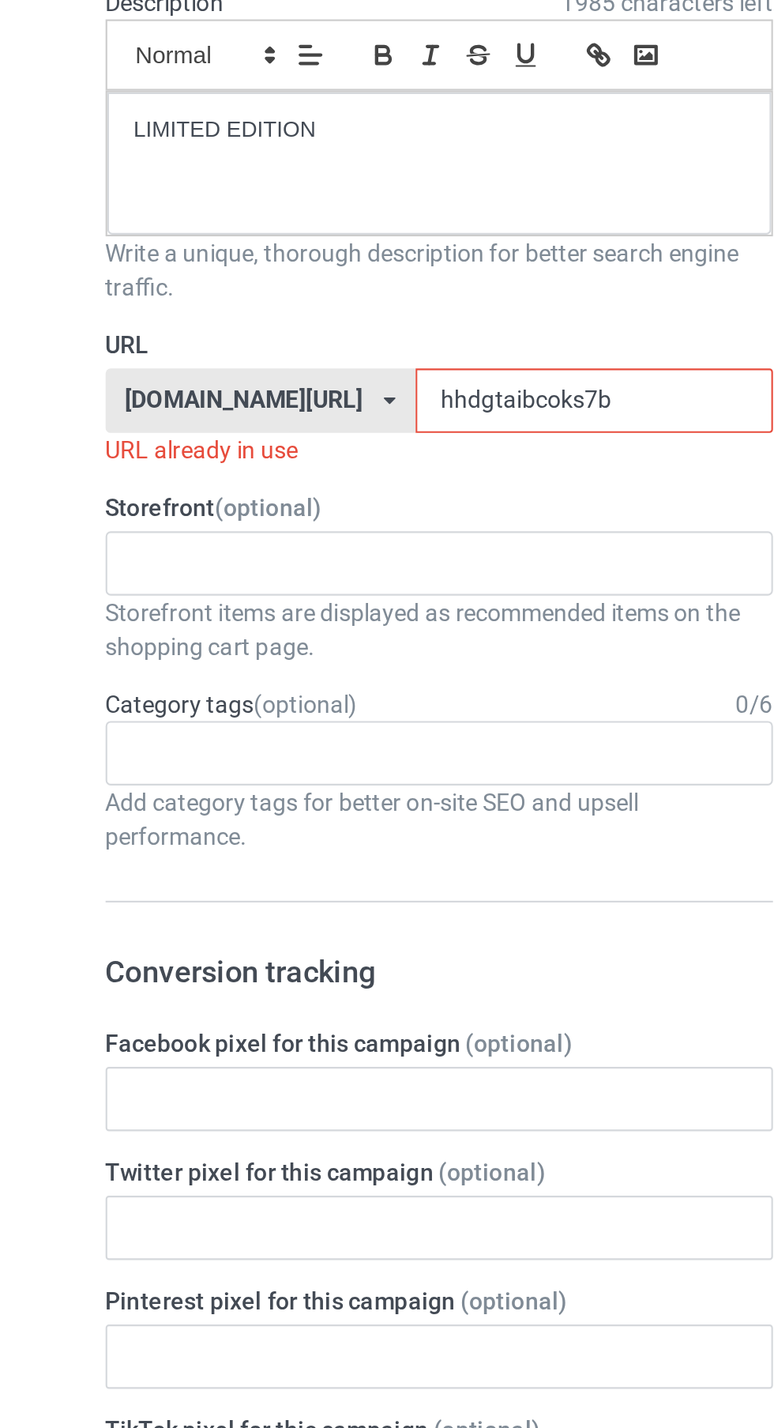
type input "LIMITED EDITION"
click at [322, 398] on input "hhdgtaibcoks7b" at bounding box center [330, 394] width 167 height 30
type input "hhdgtaibcok"
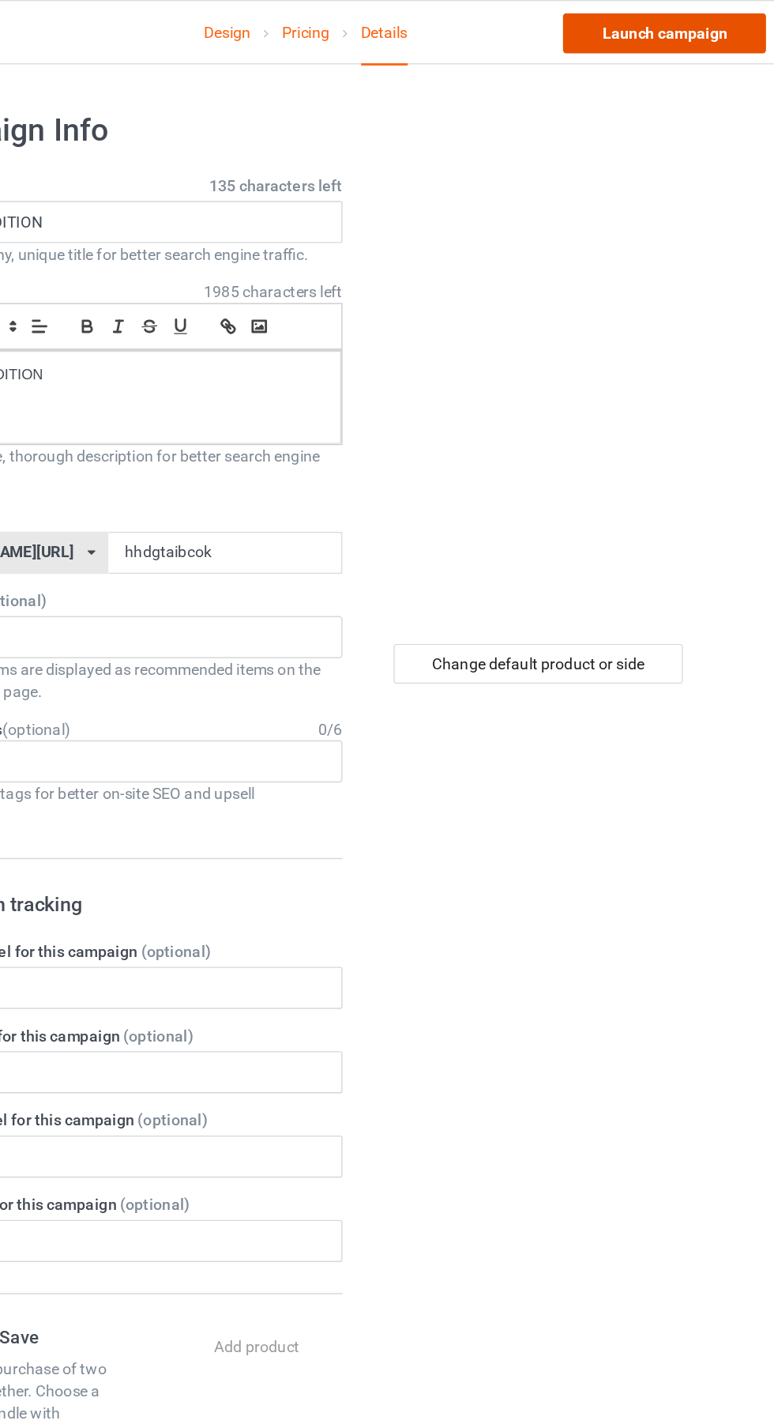
click at [681, 22] on link "Launch campaign" at bounding box center [643, 23] width 145 height 28
